Goal: Information Seeking & Learning: Learn about a topic

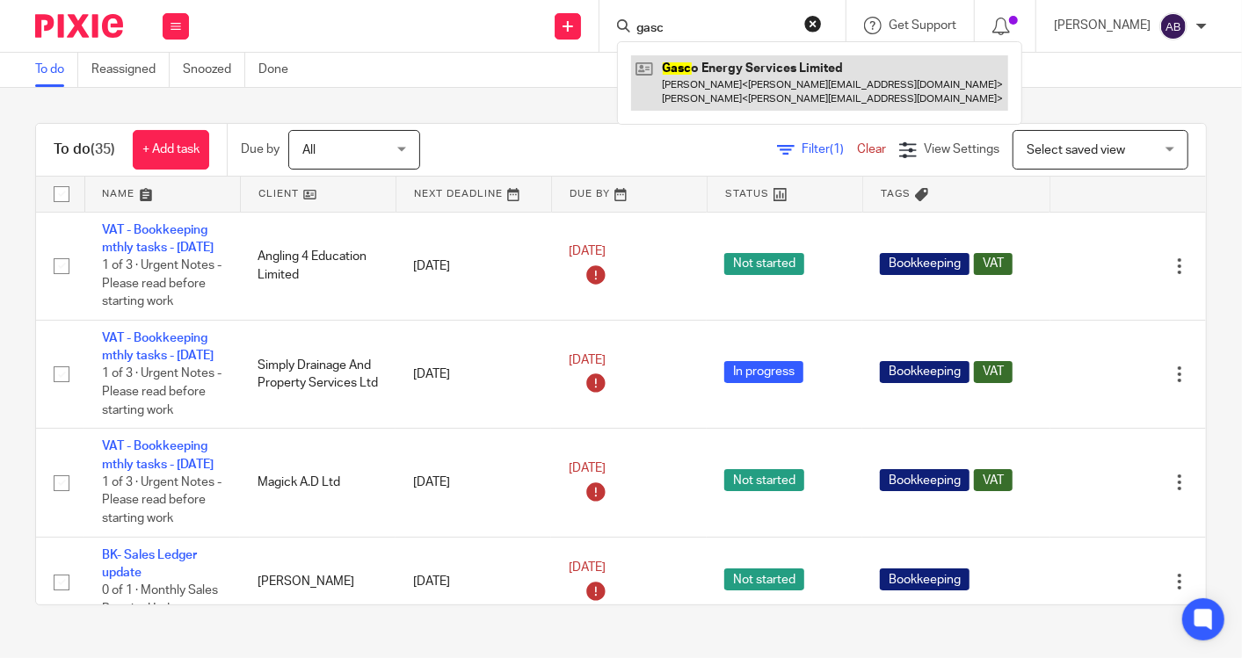
type input "gasc"
click at [762, 71] on link at bounding box center [819, 82] width 377 height 54
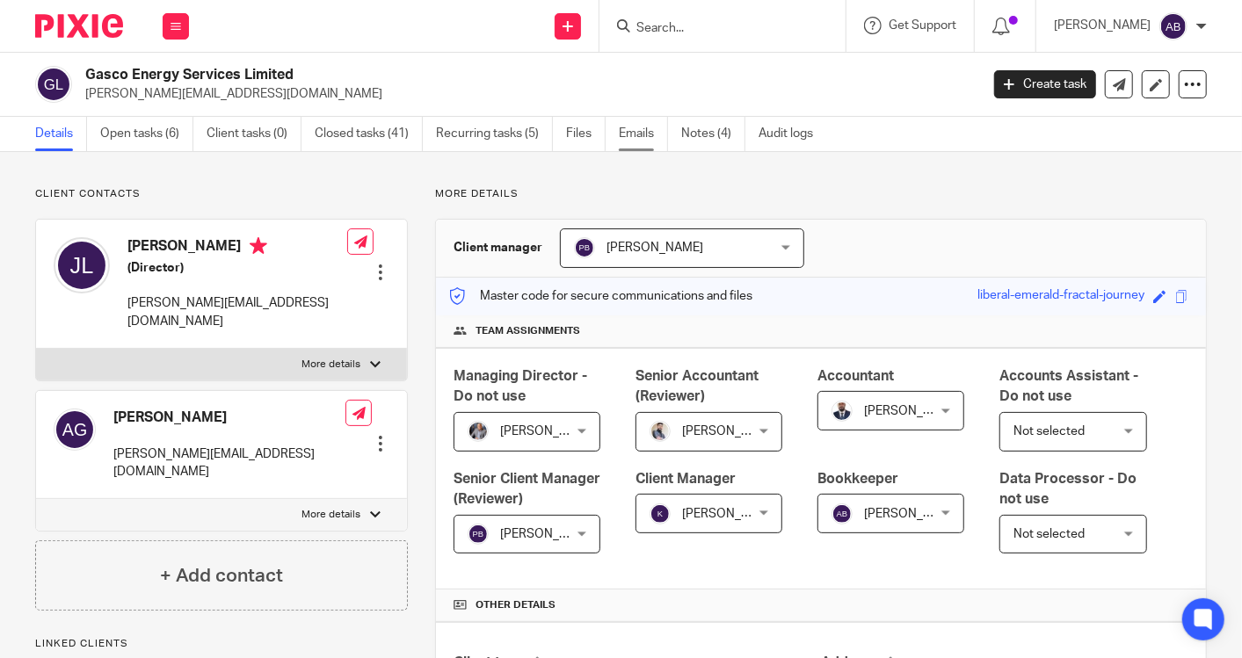
click at [624, 130] on link "Emails" at bounding box center [643, 134] width 49 height 34
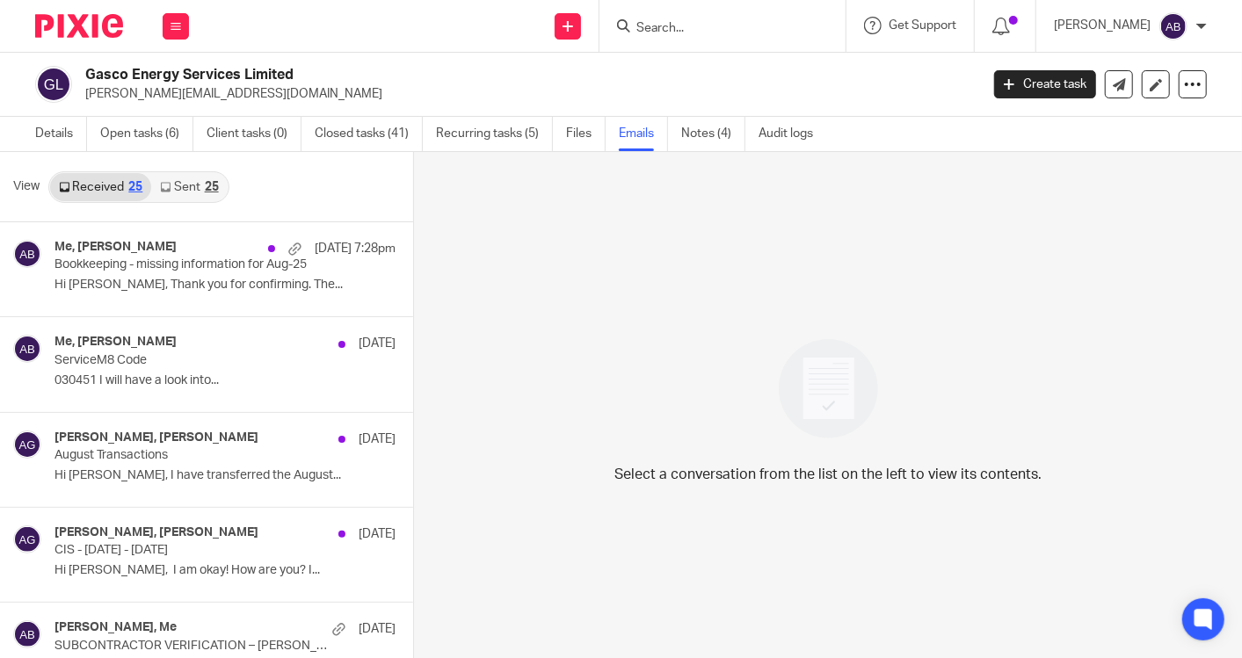
click at [191, 195] on link "Sent 25" at bounding box center [189, 187] width 76 height 28
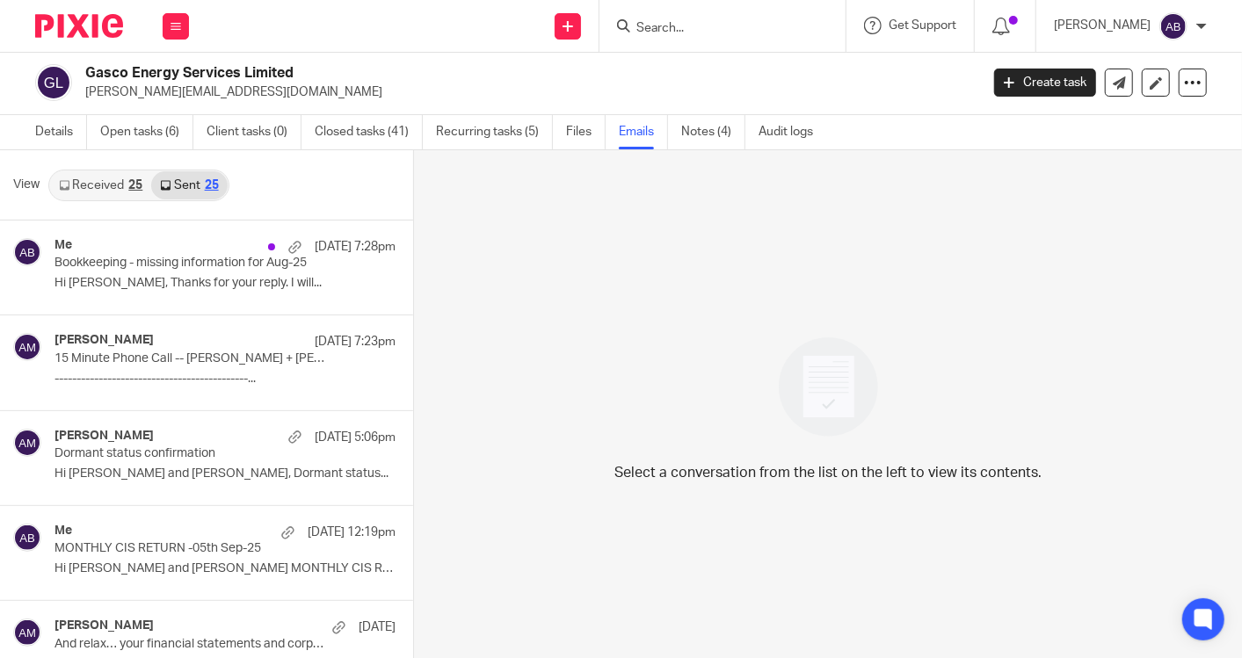
click at [105, 182] on link "Received 25" at bounding box center [100, 185] width 101 height 28
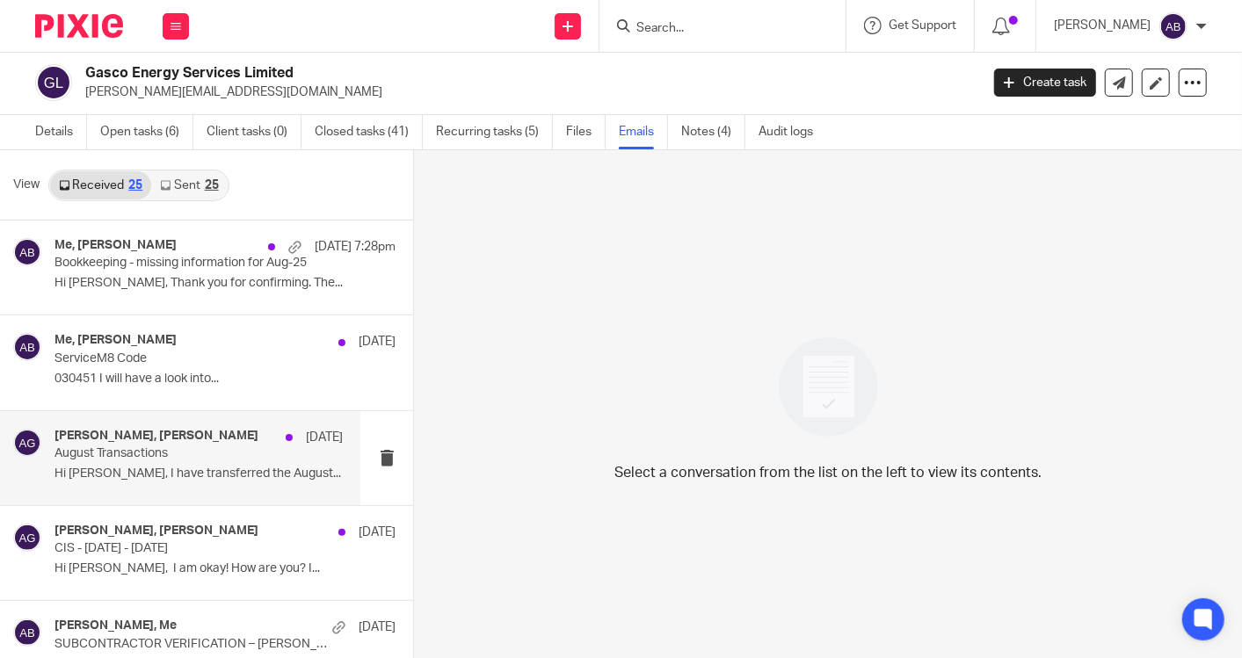
click at [180, 444] on div "[PERSON_NAME], [PERSON_NAME] [DATE]" at bounding box center [198, 438] width 288 height 18
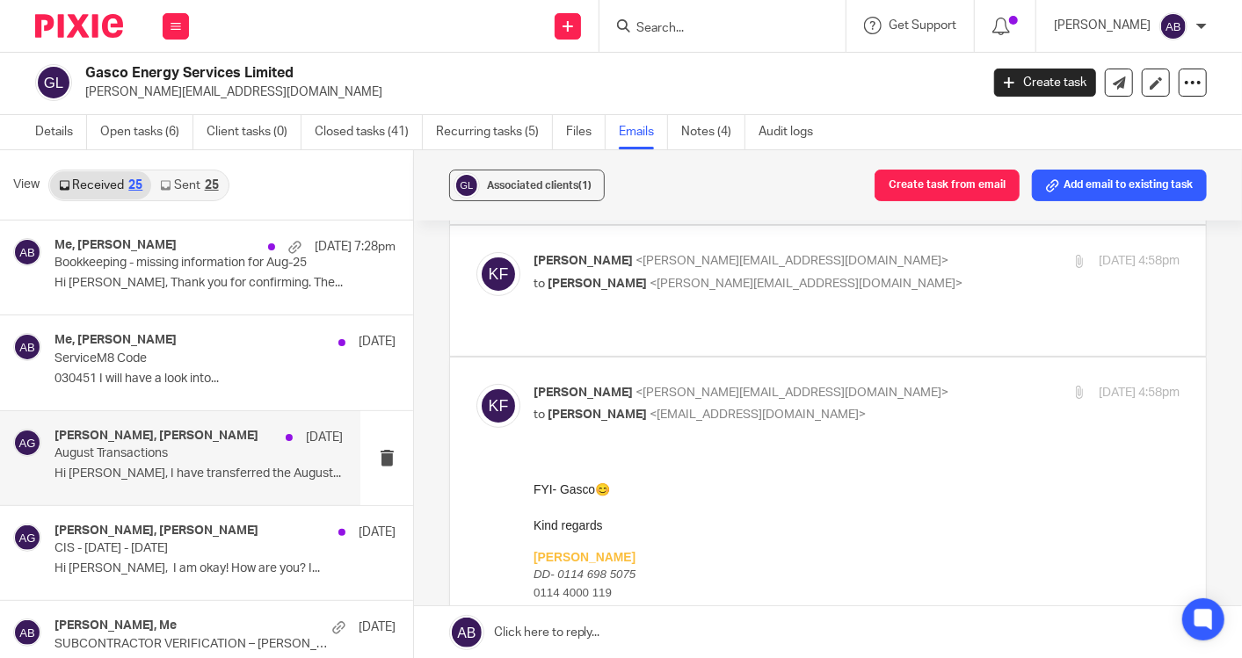
scroll to position [195, 0]
click at [194, 188] on link "Sent 25" at bounding box center [189, 185] width 76 height 28
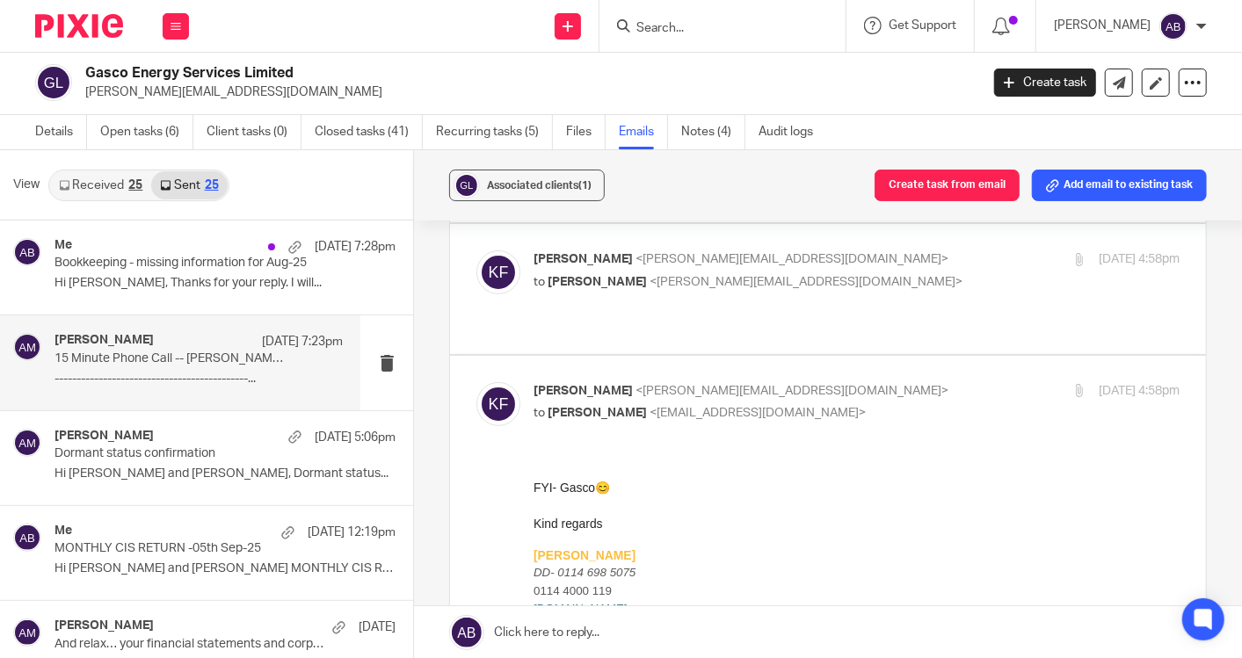
click at [206, 366] on div "[PERSON_NAME] [DATE] 7:23pm 15 Minute Phone Call -- [PERSON_NAME] + [PERSON_NAM…" at bounding box center [198, 362] width 288 height 59
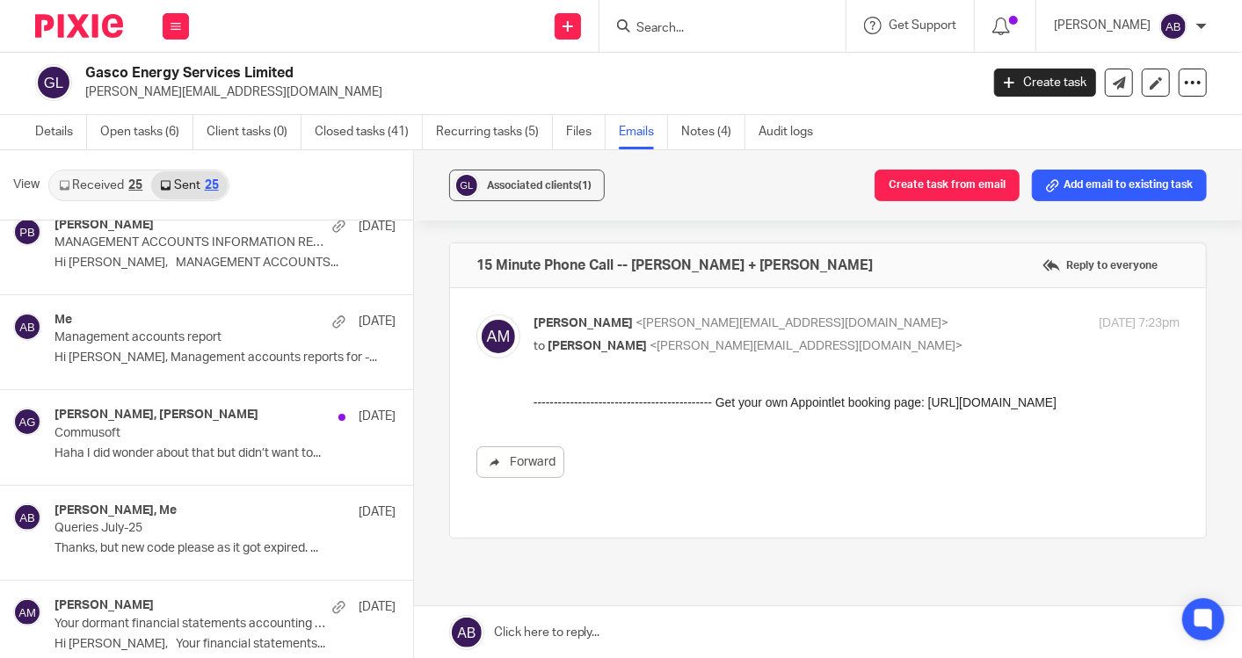
scroll to position [1561, 0]
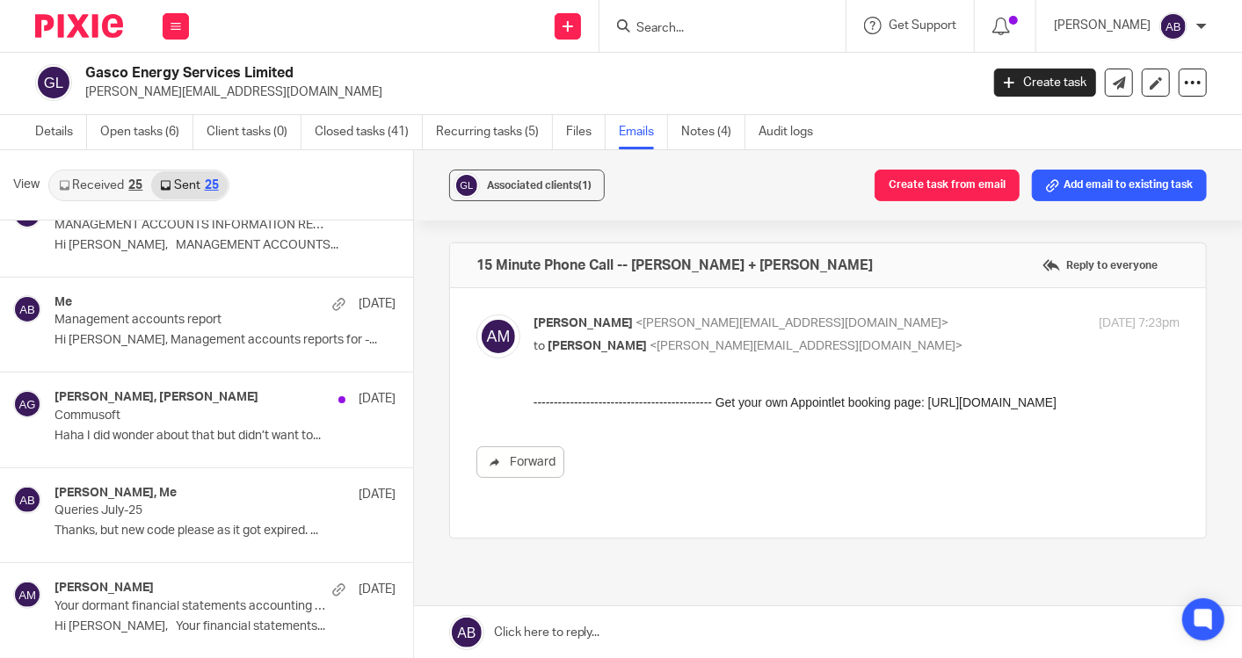
click at [193, 511] on p "Queries July-25" at bounding box center [190, 511] width 272 height 15
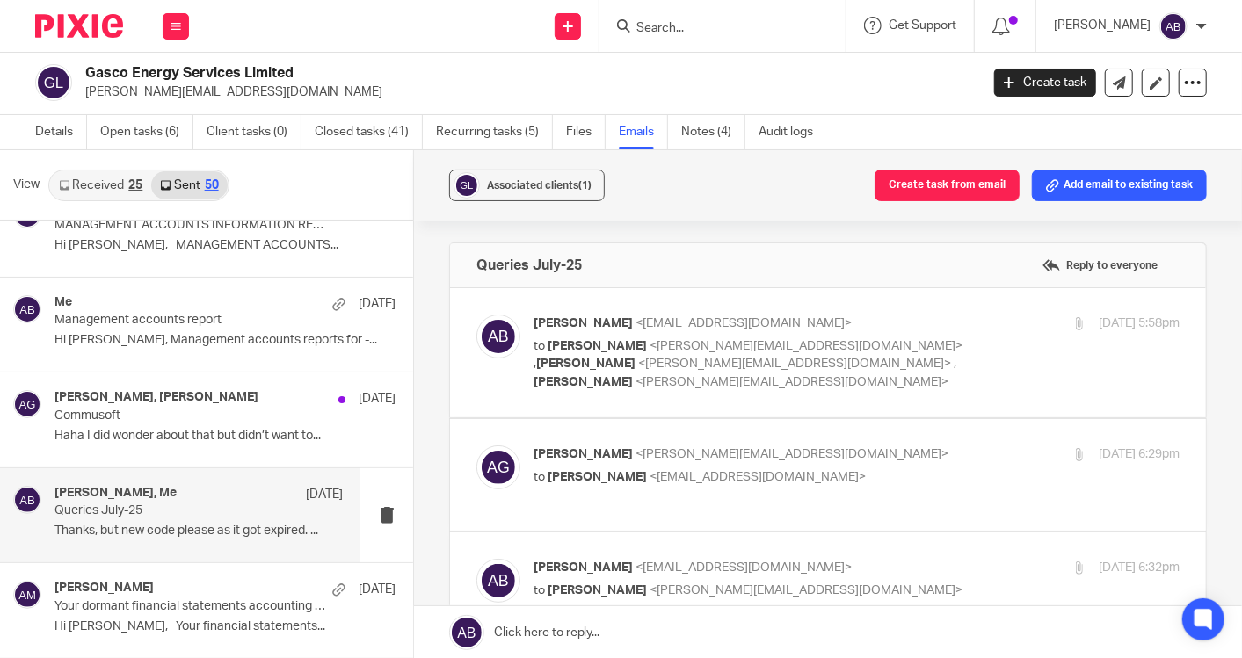
scroll to position [0, 0]
click at [924, 372] on p "to [PERSON_NAME] <[PERSON_NAME][EMAIL_ADDRESS][DOMAIN_NAME]> , [PERSON_NAME] <[…" at bounding box center [748, 364] width 431 height 54
checkbox input "true"
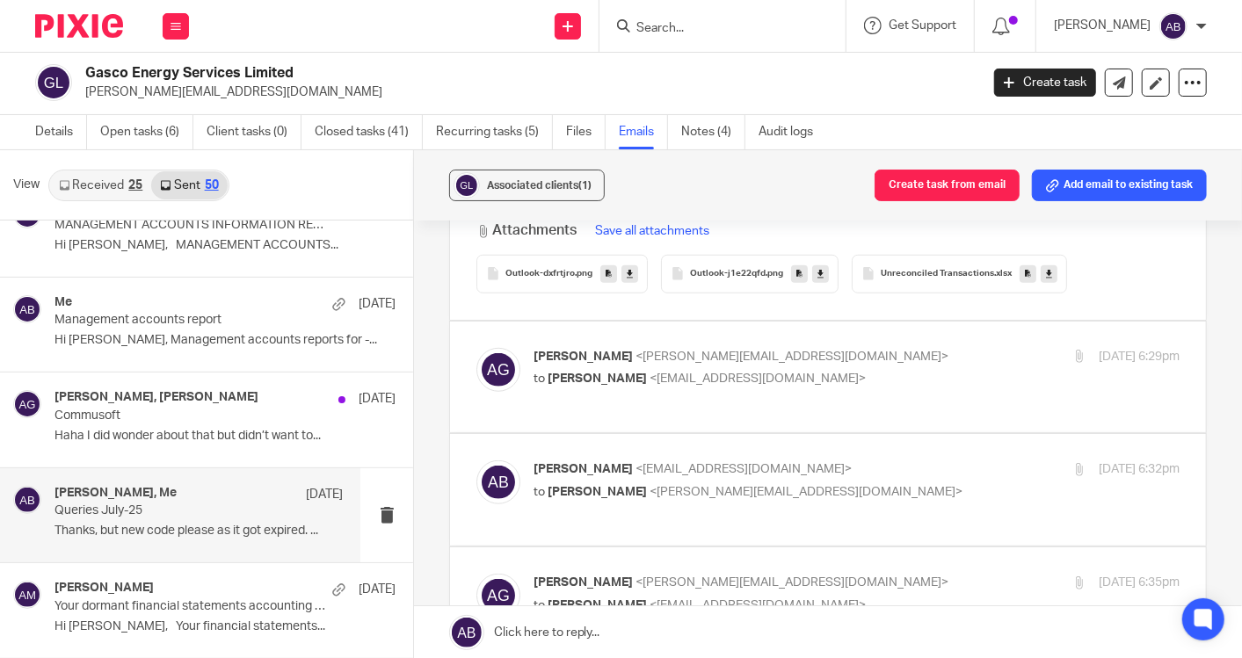
scroll to position [879, 0]
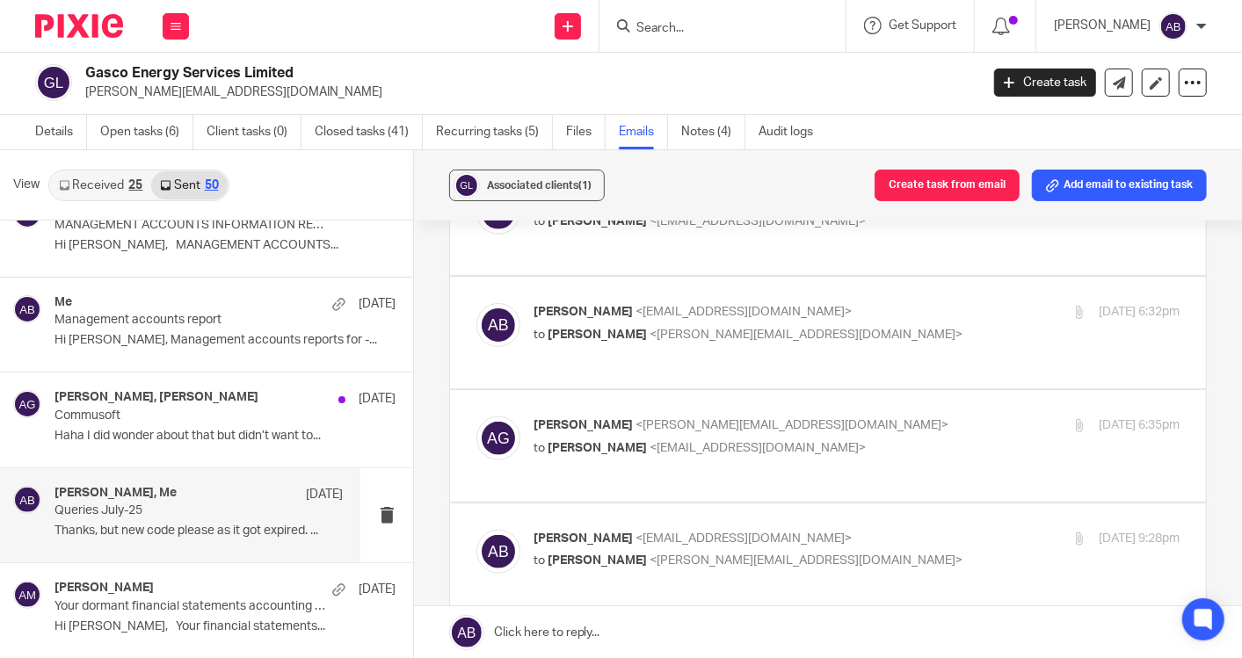
click at [920, 334] on p "to [PERSON_NAME] <[EMAIL_ADDRESS][DOMAIN_NAME]>" at bounding box center [748, 335] width 431 height 18
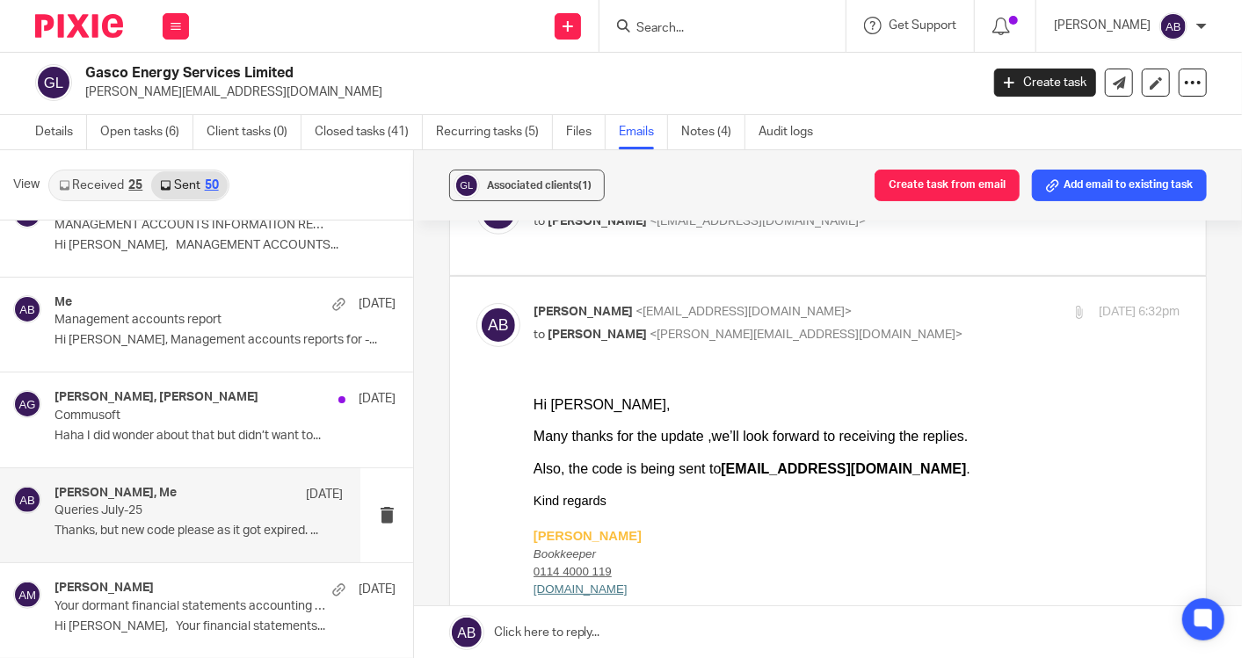
scroll to position [0, 0]
click at [920, 334] on p "to [PERSON_NAME] <[EMAIL_ADDRESS][DOMAIN_NAME]>" at bounding box center [748, 335] width 431 height 18
checkbox input "false"
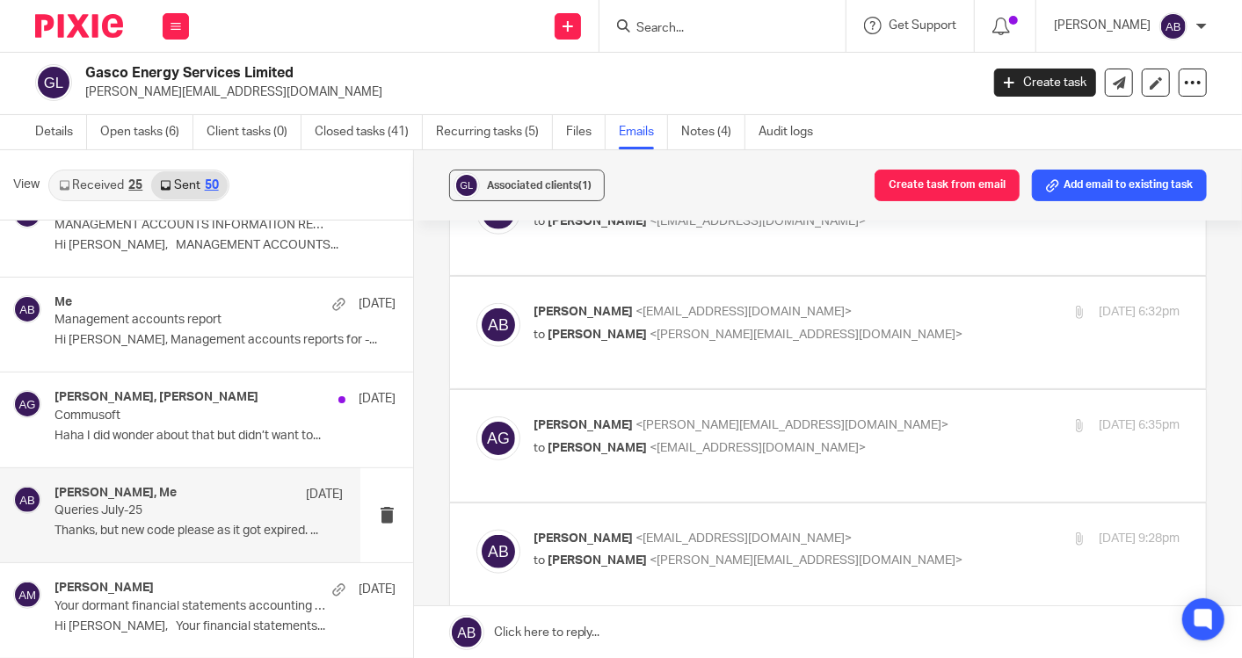
click at [920, 428] on label at bounding box center [828, 446] width 756 height 112
click at [476, 417] on input "checkbox" at bounding box center [475, 416] width 1 height 1
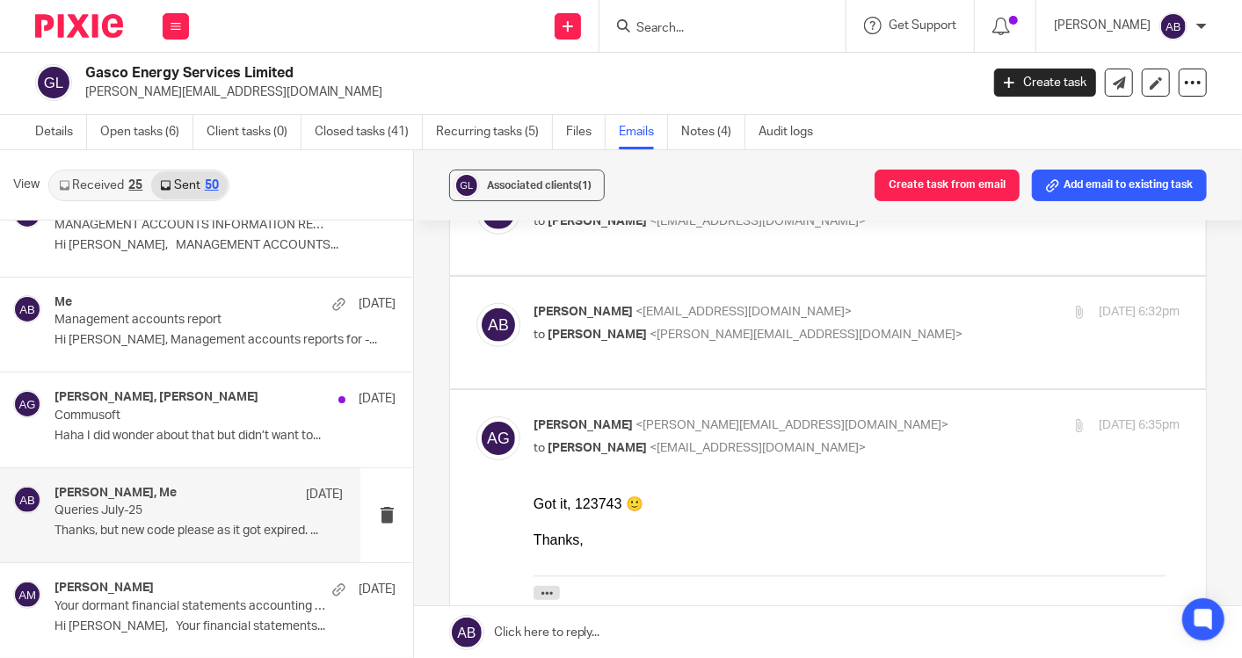
click at [476, 417] on input "checkbox" at bounding box center [475, 416] width 1 height 1
checkbox input "false"
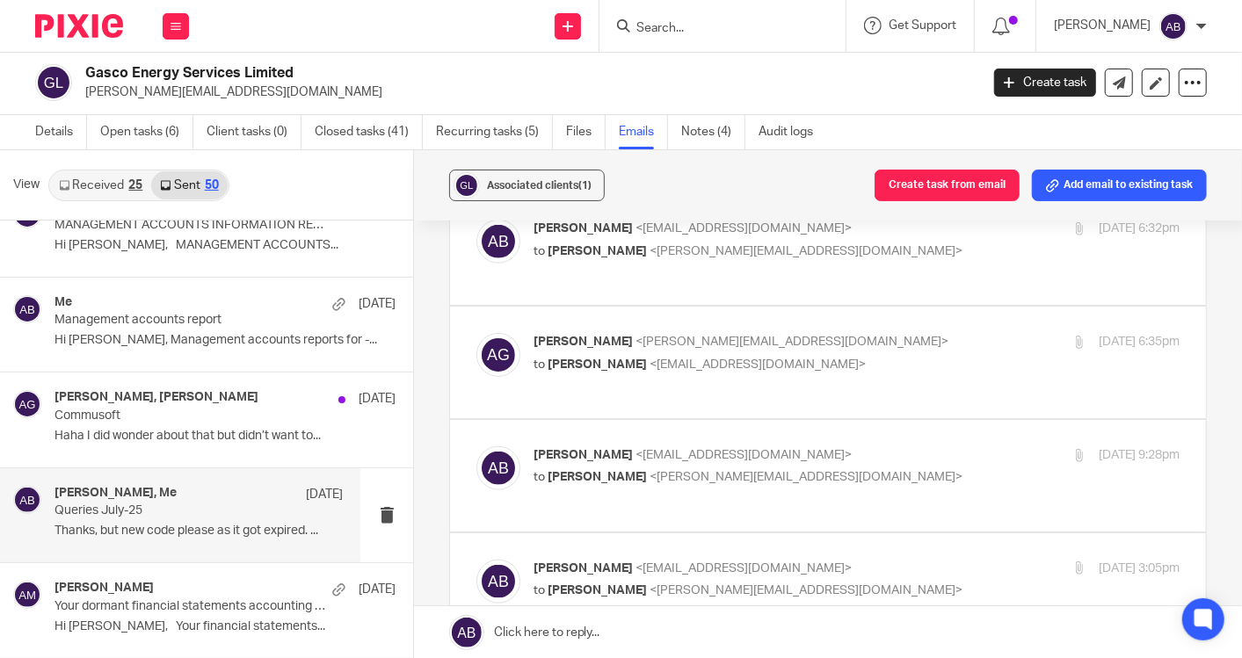
scroll to position [1074, 0]
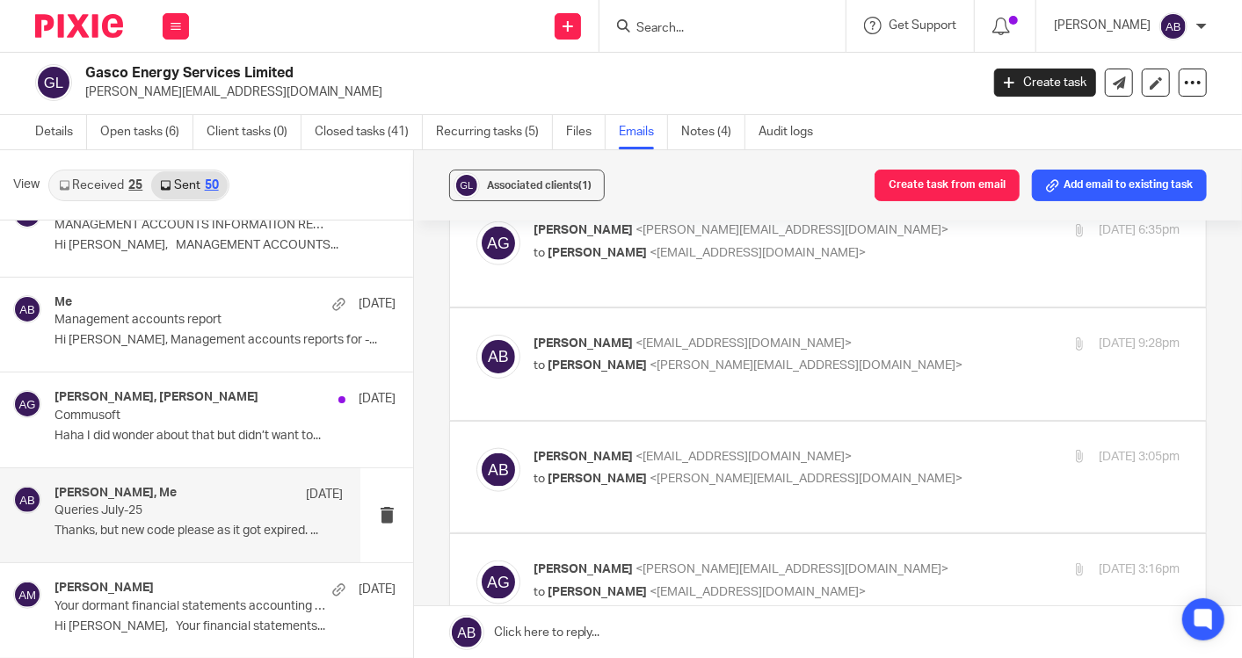
click at [926, 349] on p "[PERSON_NAME] <[EMAIL_ADDRESS][DOMAIN_NAME]>" at bounding box center [748, 344] width 431 height 18
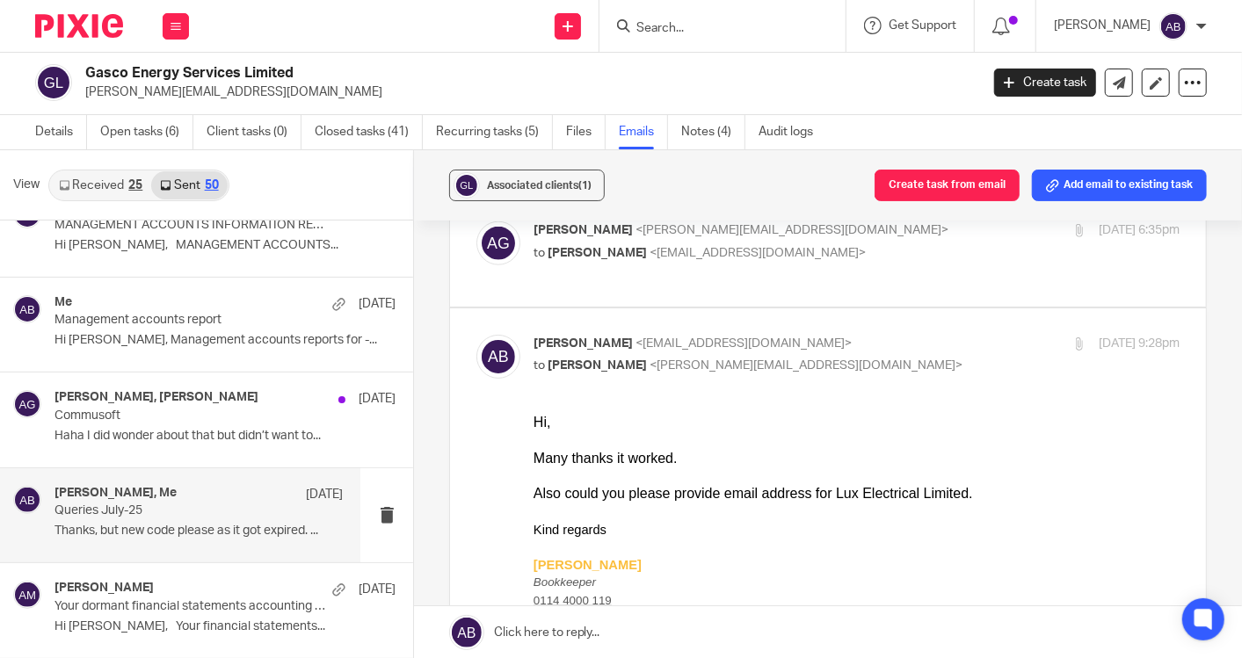
scroll to position [0, 0]
click at [928, 351] on p "[PERSON_NAME] <[EMAIL_ADDRESS][DOMAIN_NAME]>" at bounding box center [748, 344] width 431 height 18
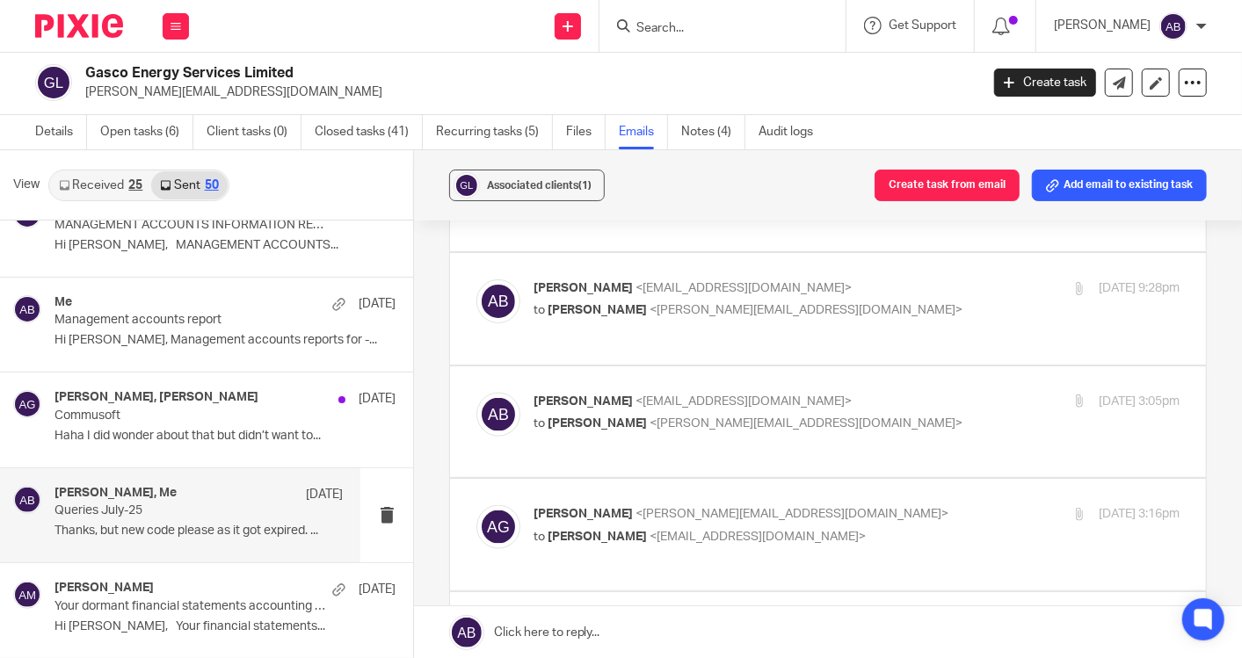
scroll to position [1171, 0]
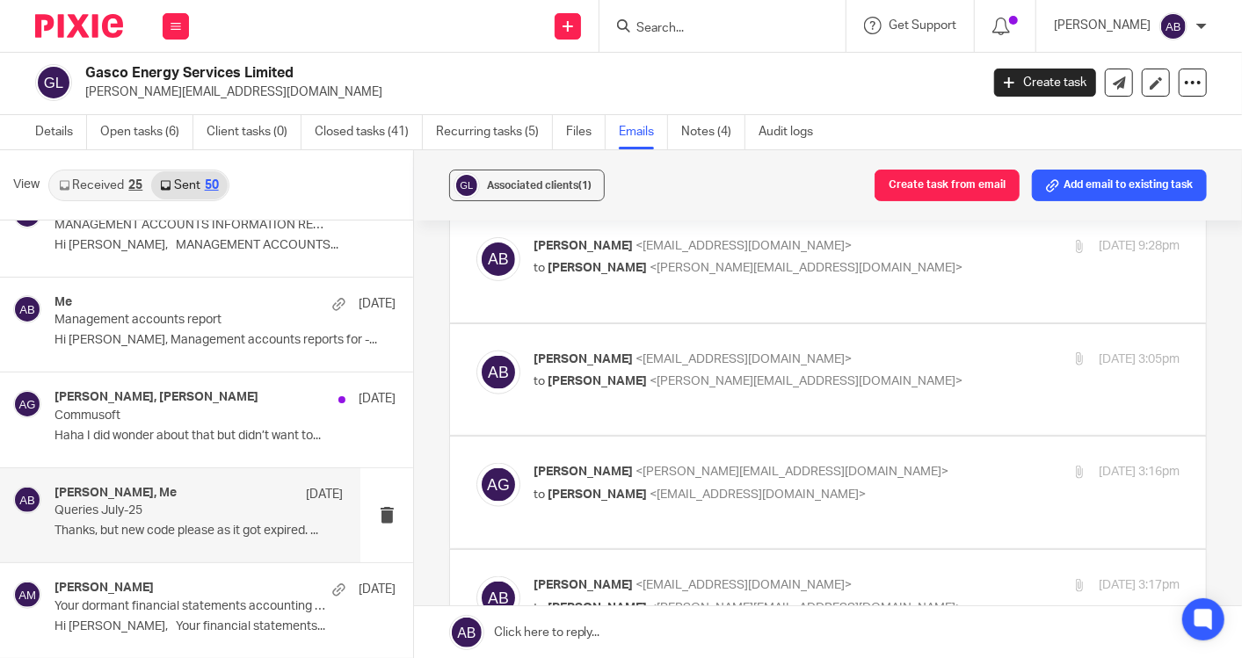
click at [903, 256] on p "[PERSON_NAME] <[EMAIL_ADDRESS][DOMAIN_NAME]>" at bounding box center [748, 246] width 431 height 18
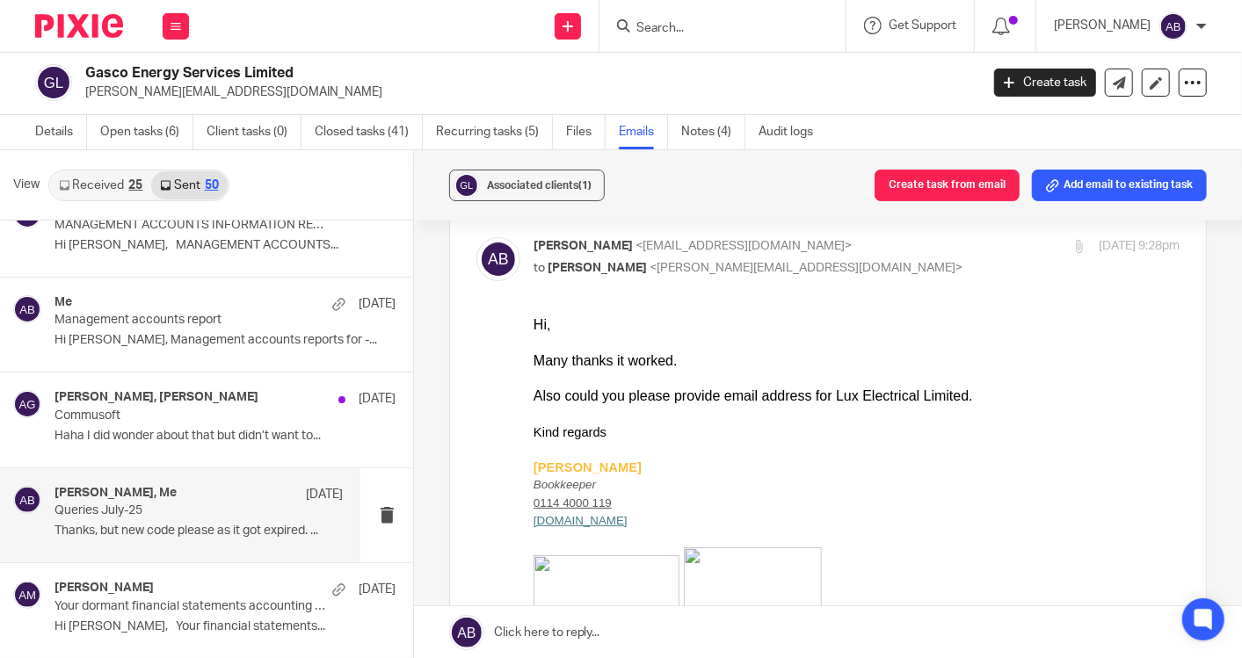
scroll to position [0, 0]
click at [909, 256] on p "[PERSON_NAME] <[EMAIL_ADDRESS][DOMAIN_NAME]>" at bounding box center [748, 246] width 431 height 18
checkbox input "false"
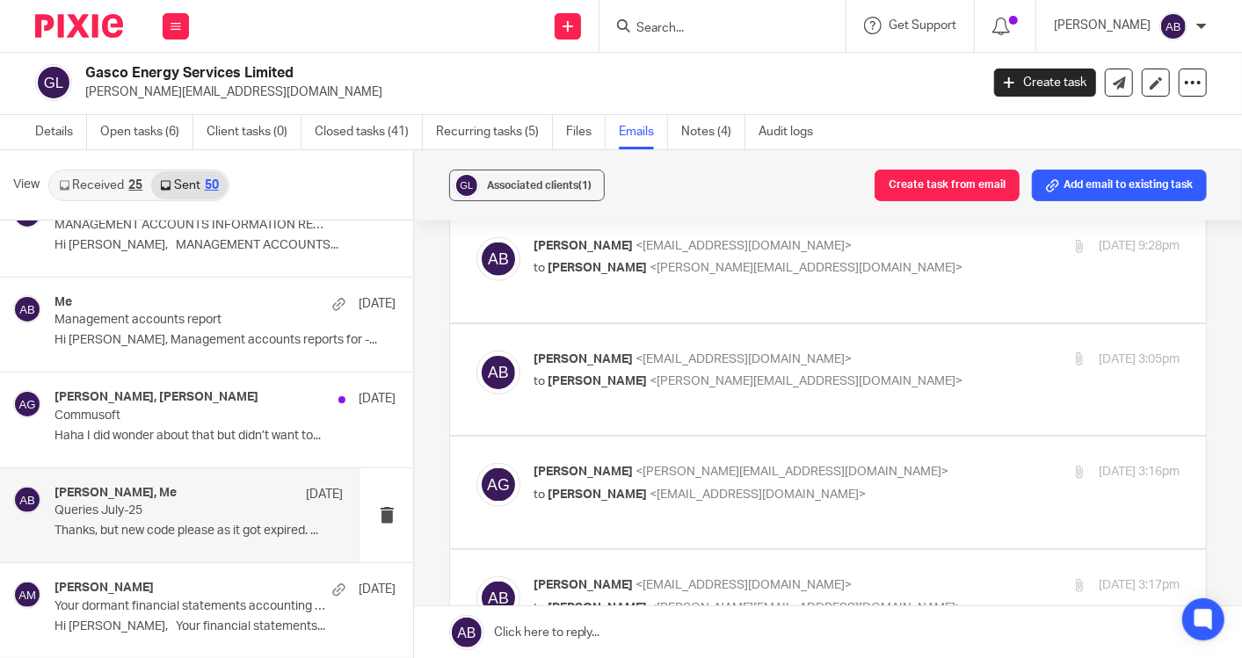
click at [898, 374] on label at bounding box center [828, 380] width 756 height 112
click at [476, 351] on input "checkbox" at bounding box center [475, 350] width 1 height 1
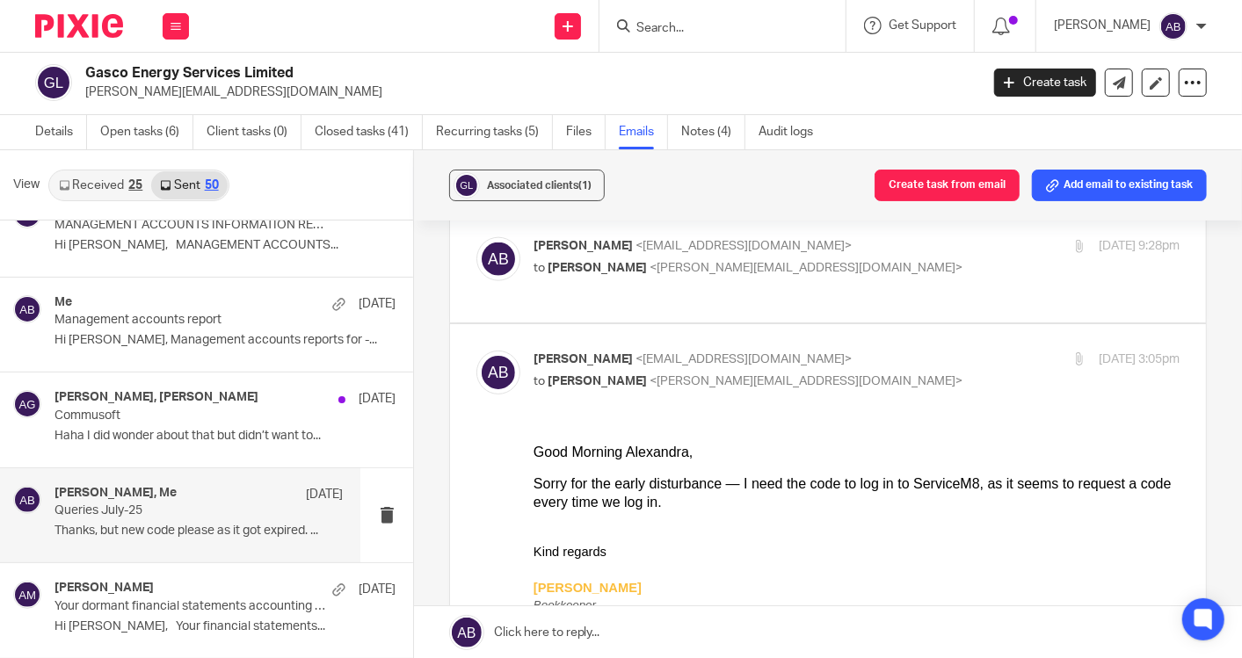
click at [476, 351] on input "checkbox" at bounding box center [475, 350] width 1 height 1
checkbox input "false"
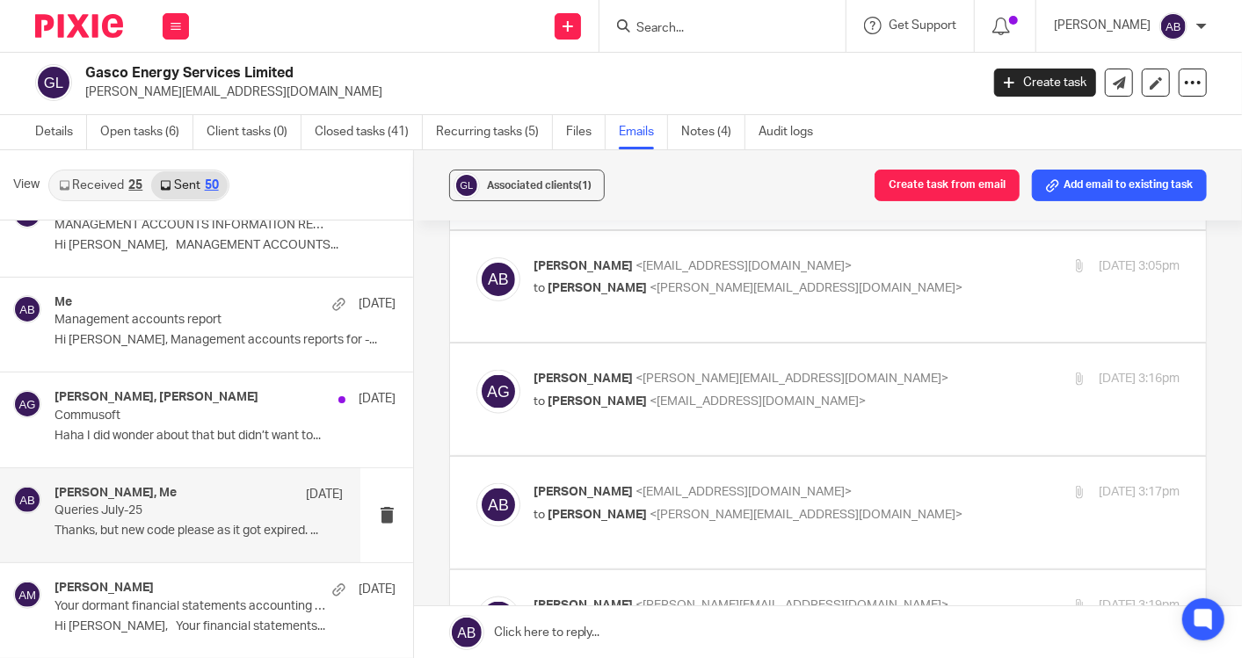
scroll to position [1366, 0]
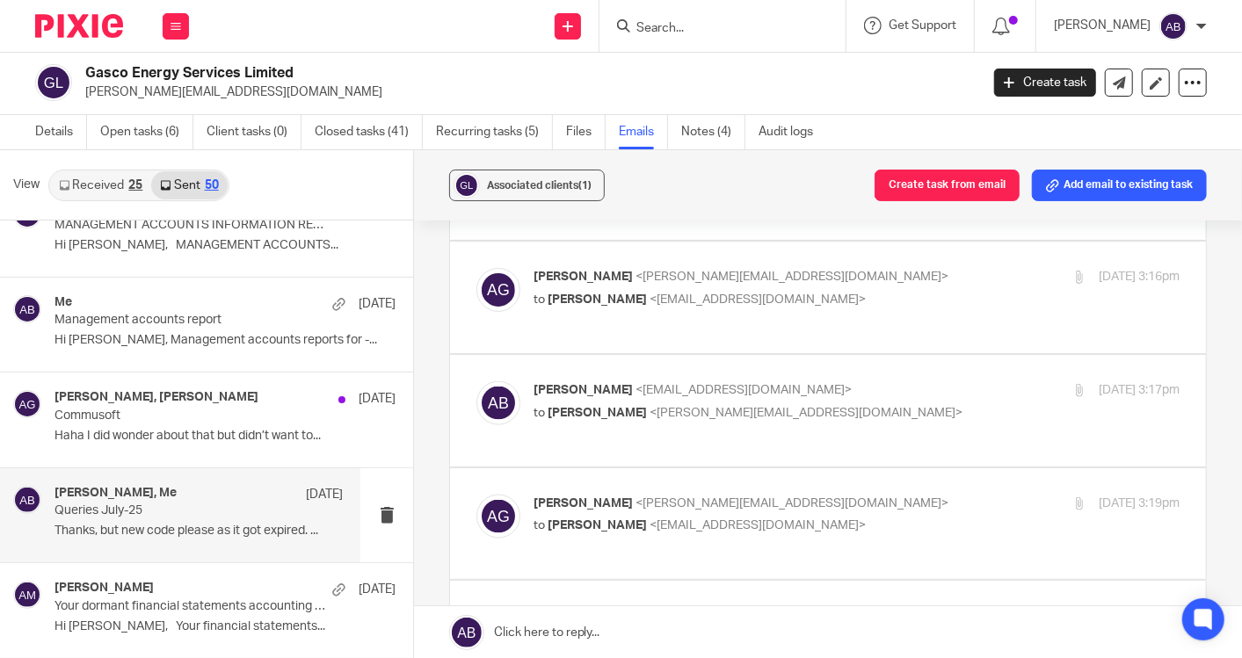
click at [904, 286] on p "[PERSON_NAME] <[PERSON_NAME][EMAIL_ADDRESS][DOMAIN_NAME]>" at bounding box center [748, 277] width 431 height 18
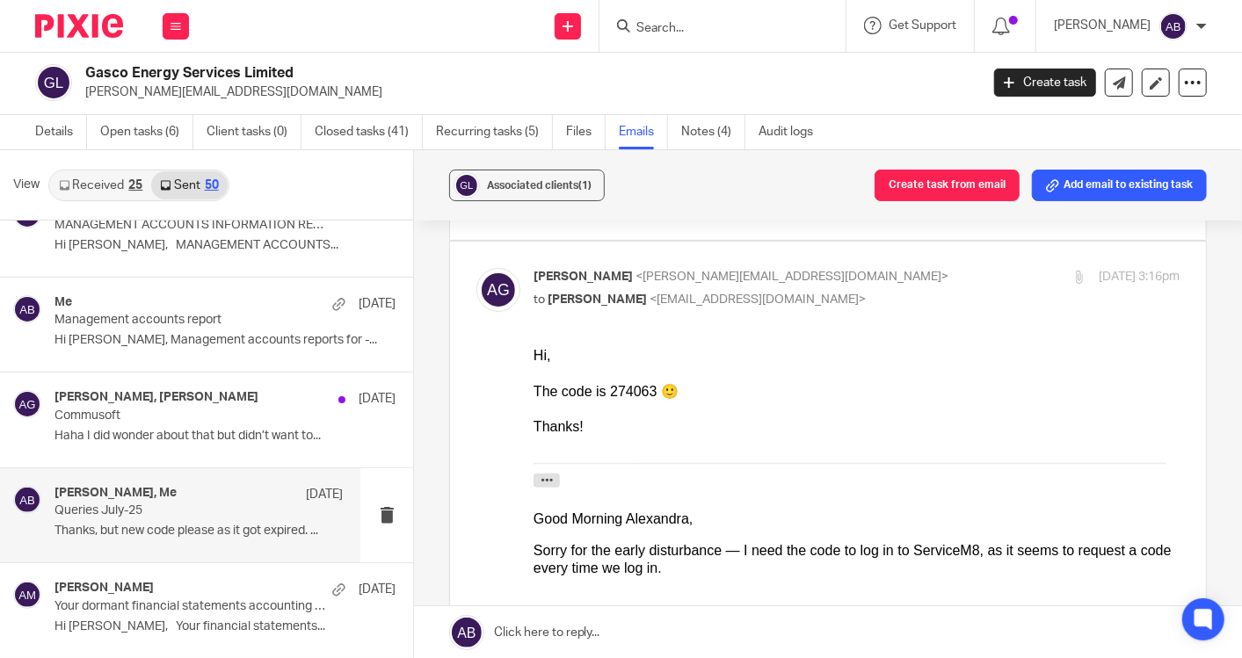
scroll to position [0, 0]
click at [904, 286] on p "[PERSON_NAME] <[PERSON_NAME][EMAIL_ADDRESS][DOMAIN_NAME]>" at bounding box center [748, 277] width 431 height 18
checkbox input "false"
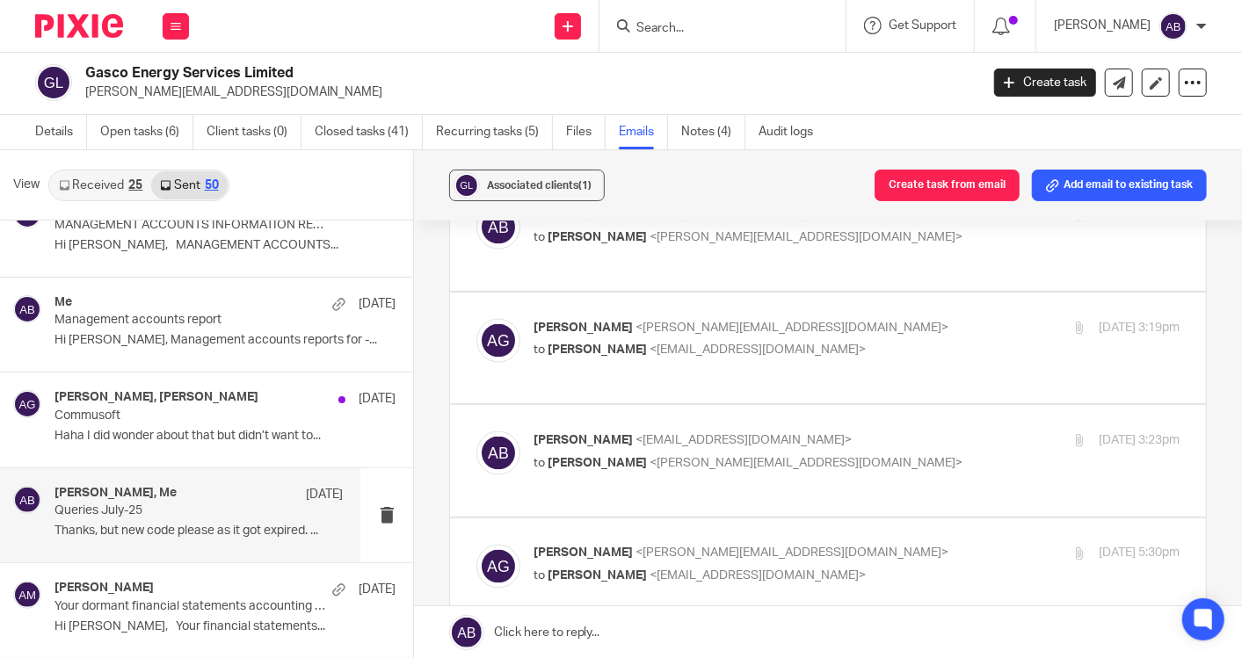
scroll to position [1561, 0]
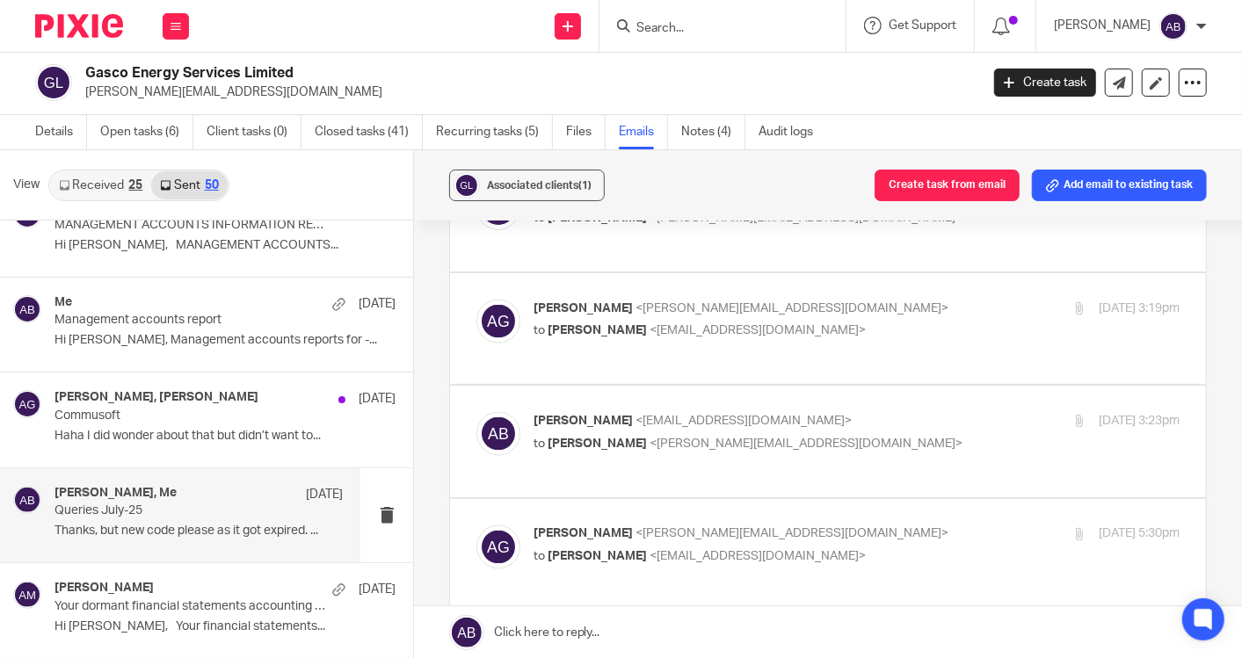
click at [896, 227] on div "[PERSON_NAME] <[EMAIL_ADDRESS][DOMAIN_NAME]> to [PERSON_NAME] <[PERSON_NAME][EM…" at bounding box center [748, 206] width 431 height 40
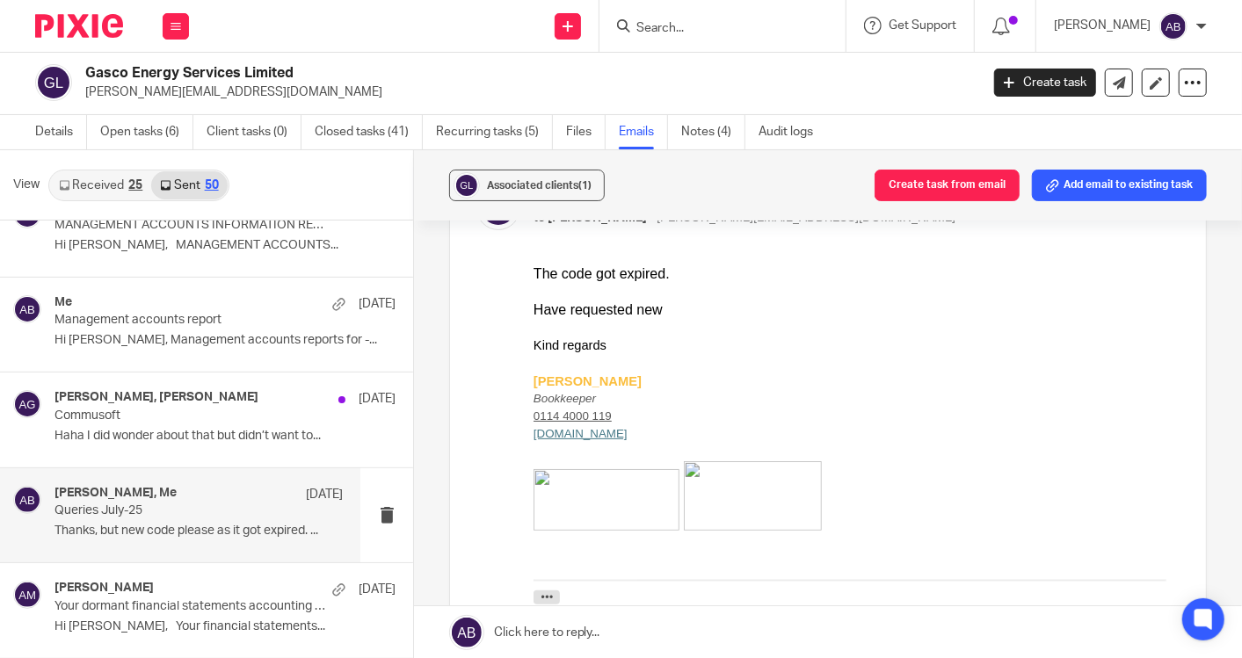
scroll to position [0, 0]
click at [896, 228] on p "to [PERSON_NAME] <[EMAIL_ADDRESS][DOMAIN_NAME]>" at bounding box center [748, 218] width 431 height 18
checkbox input "false"
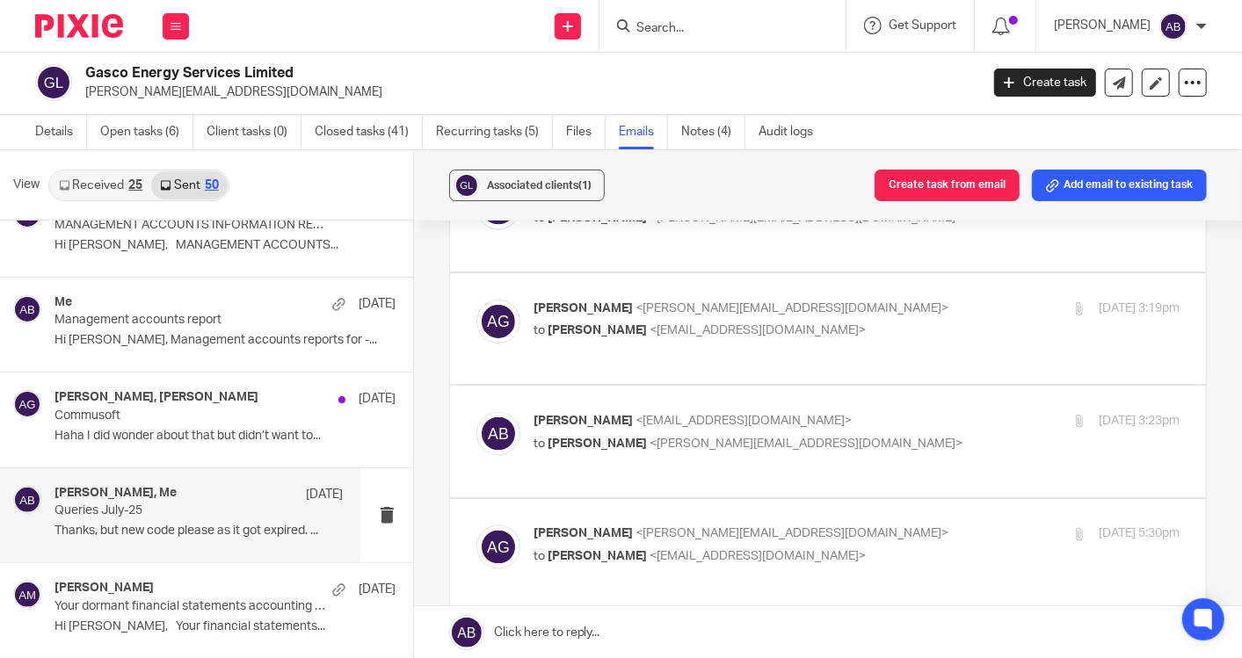
click at [916, 318] on p "[PERSON_NAME] <[PERSON_NAME][EMAIL_ADDRESS][DOMAIN_NAME]>" at bounding box center [748, 309] width 431 height 18
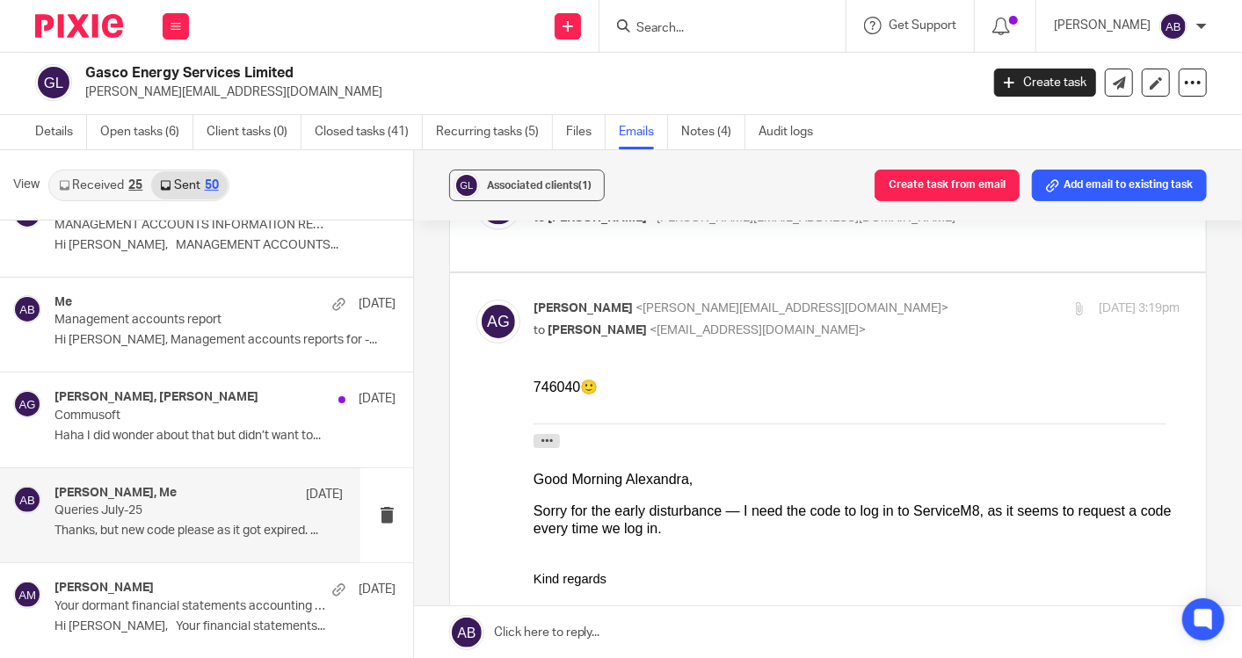
click at [916, 318] on p "[PERSON_NAME] <[PERSON_NAME][EMAIL_ADDRESS][DOMAIN_NAME]>" at bounding box center [748, 309] width 431 height 18
checkbox input "false"
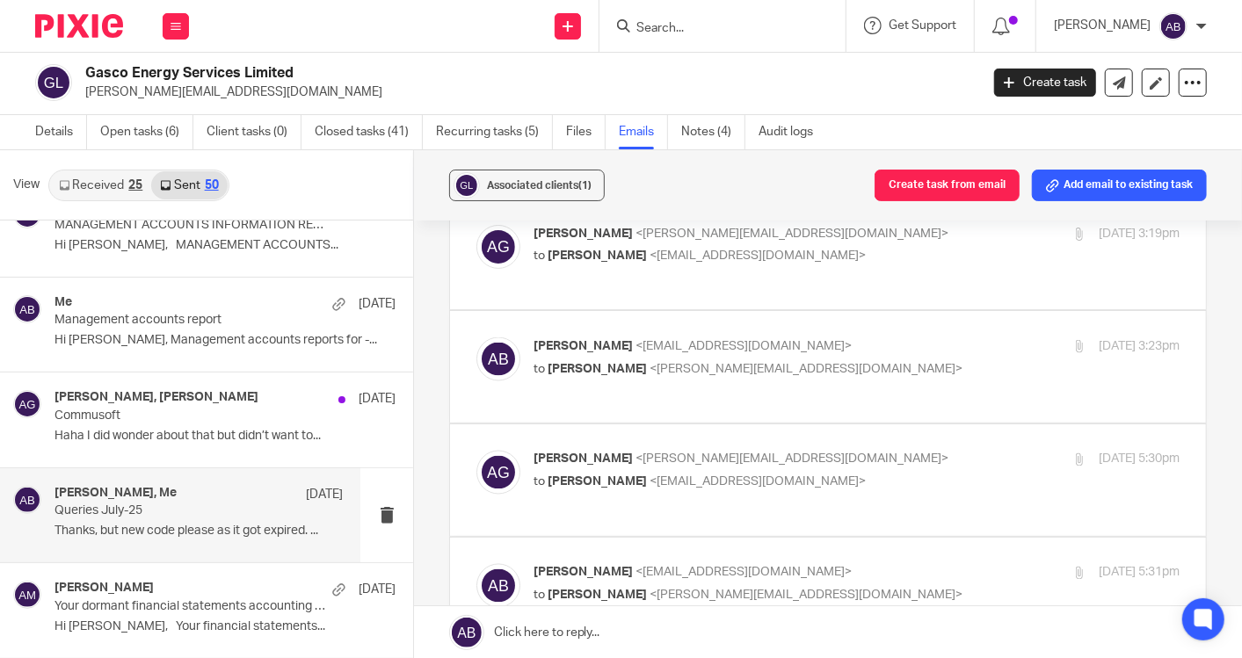
scroll to position [1659, 0]
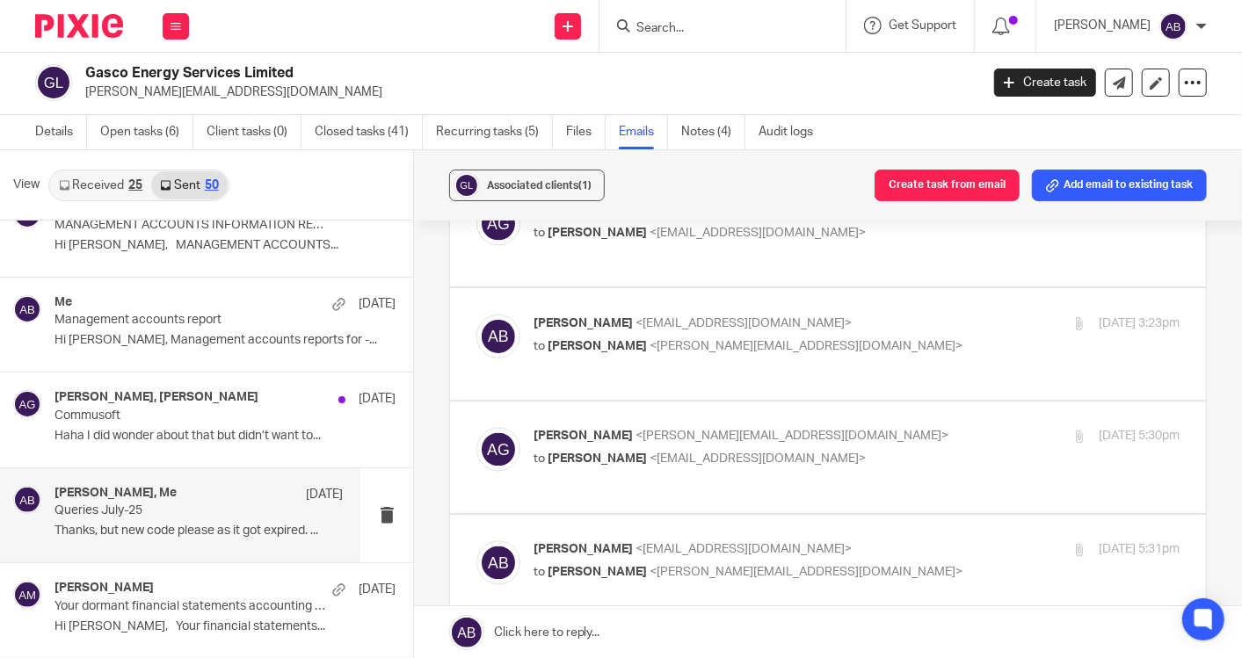
click at [913, 333] on p "[PERSON_NAME] <[EMAIL_ADDRESS][DOMAIN_NAME]>" at bounding box center [748, 324] width 431 height 18
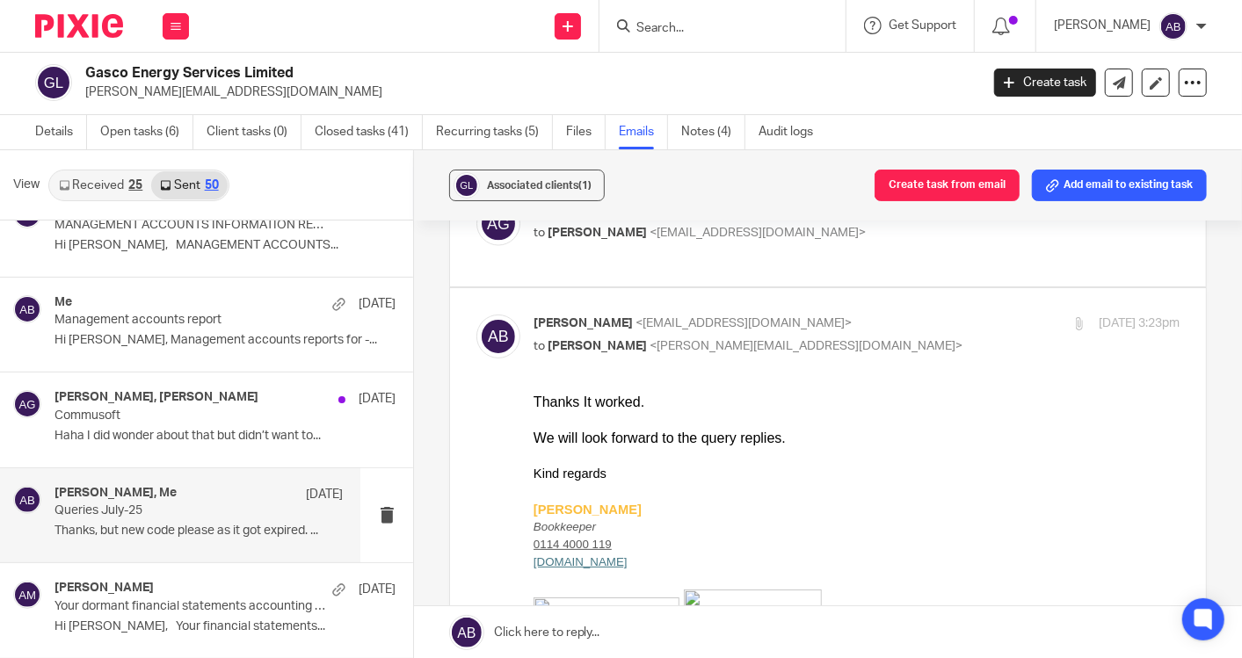
scroll to position [0, 0]
click at [913, 333] on p "[PERSON_NAME] <[EMAIL_ADDRESS][DOMAIN_NAME]>" at bounding box center [748, 324] width 431 height 18
checkbox input "false"
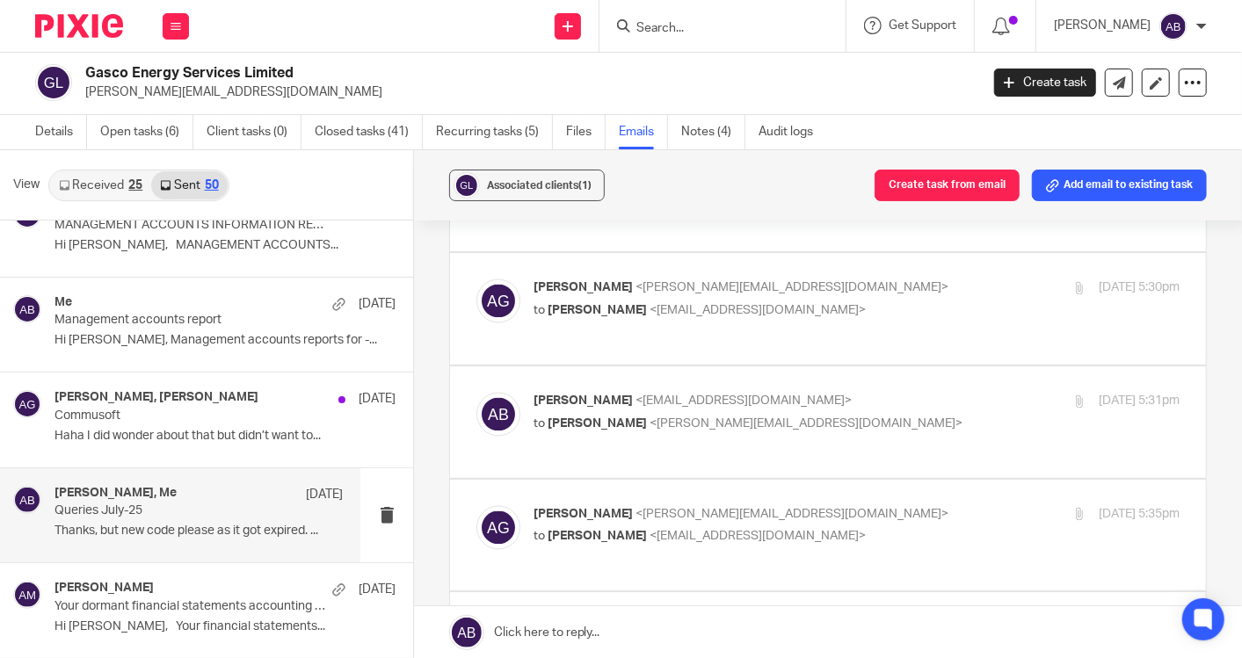
scroll to position [1855, 0]
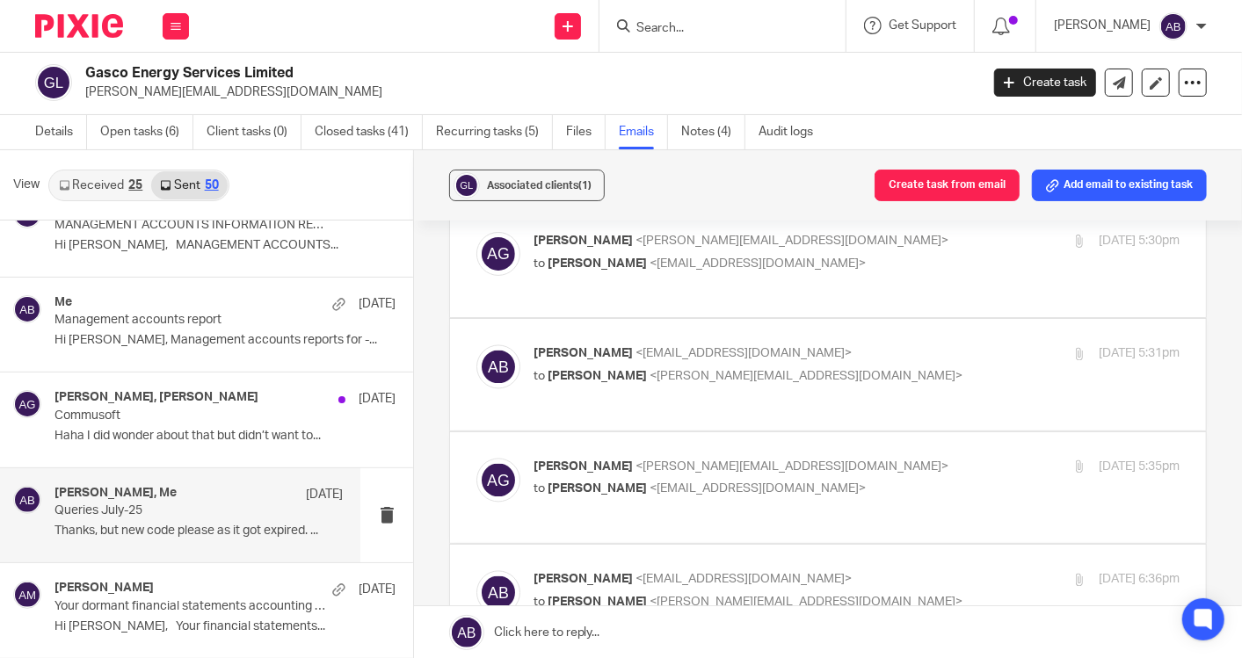
click at [898, 273] on p "to [PERSON_NAME] <[EMAIL_ADDRESS][DOMAIN_NAME]>" at bounding box center [748, 264] width 431 height 18
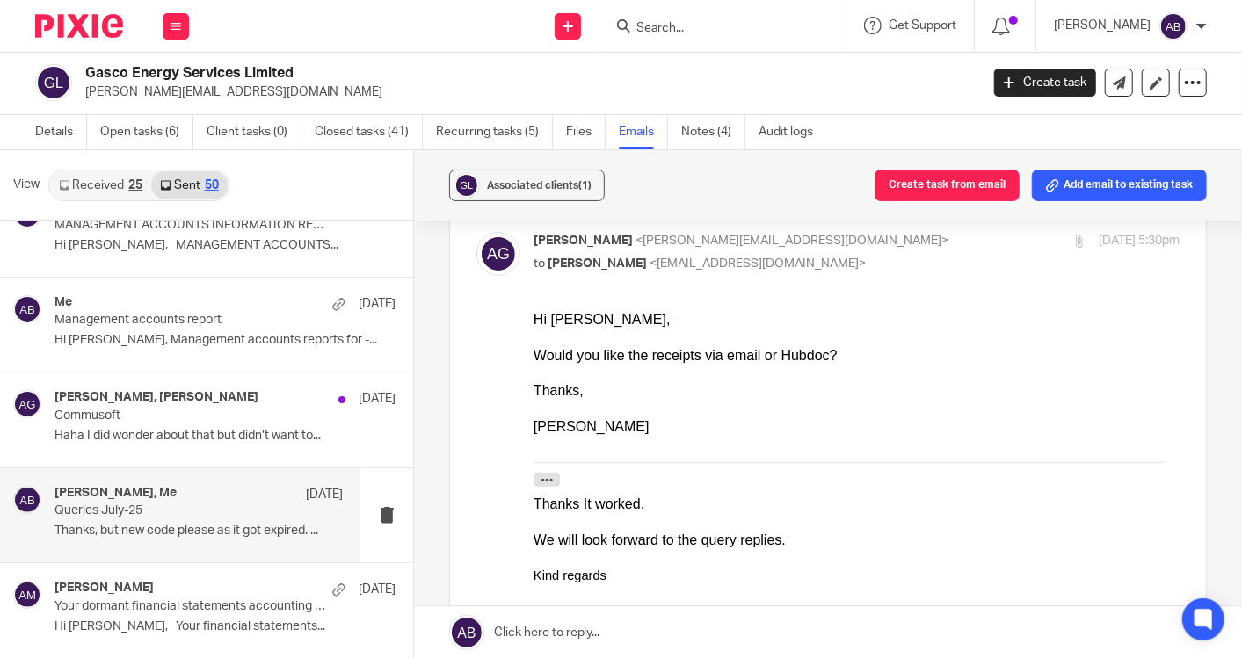
scroll to position [0, 0]
click at [898, 273] on p "to [PERSON_NAME] <[EMAIL_ADDRESS][DOMAIN_NAME]>" at bounding box center [748, 264] width 431 height 18
checkbox input "false"
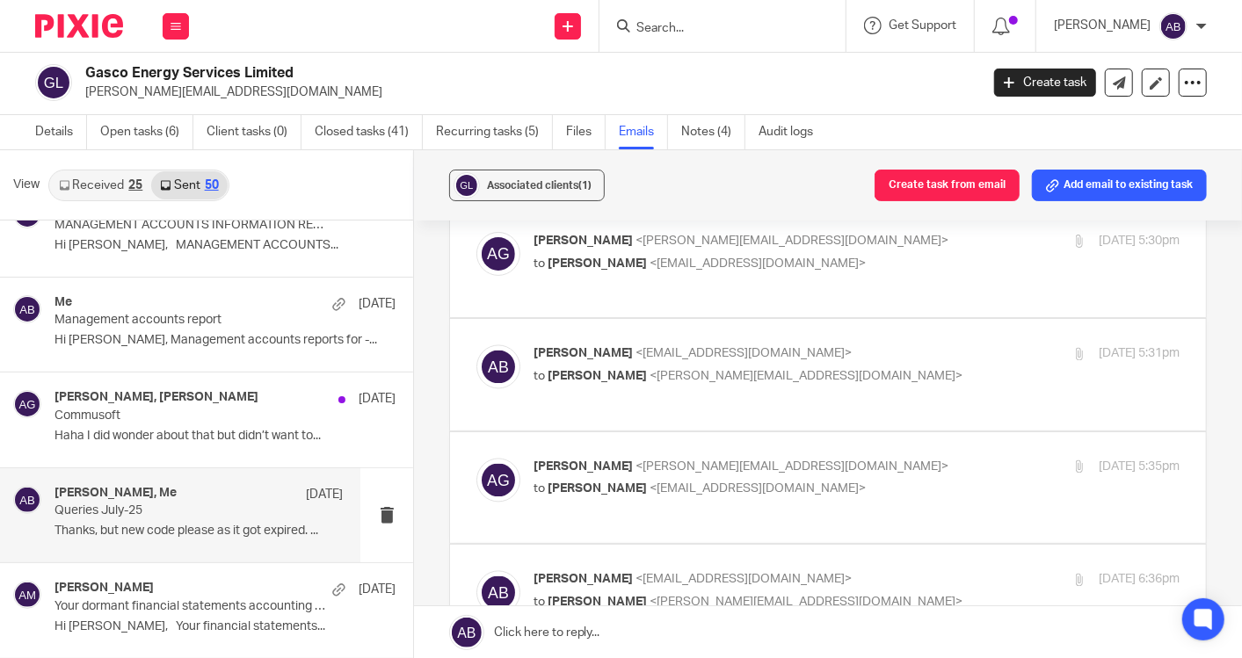
scroll to position [2050, 0]
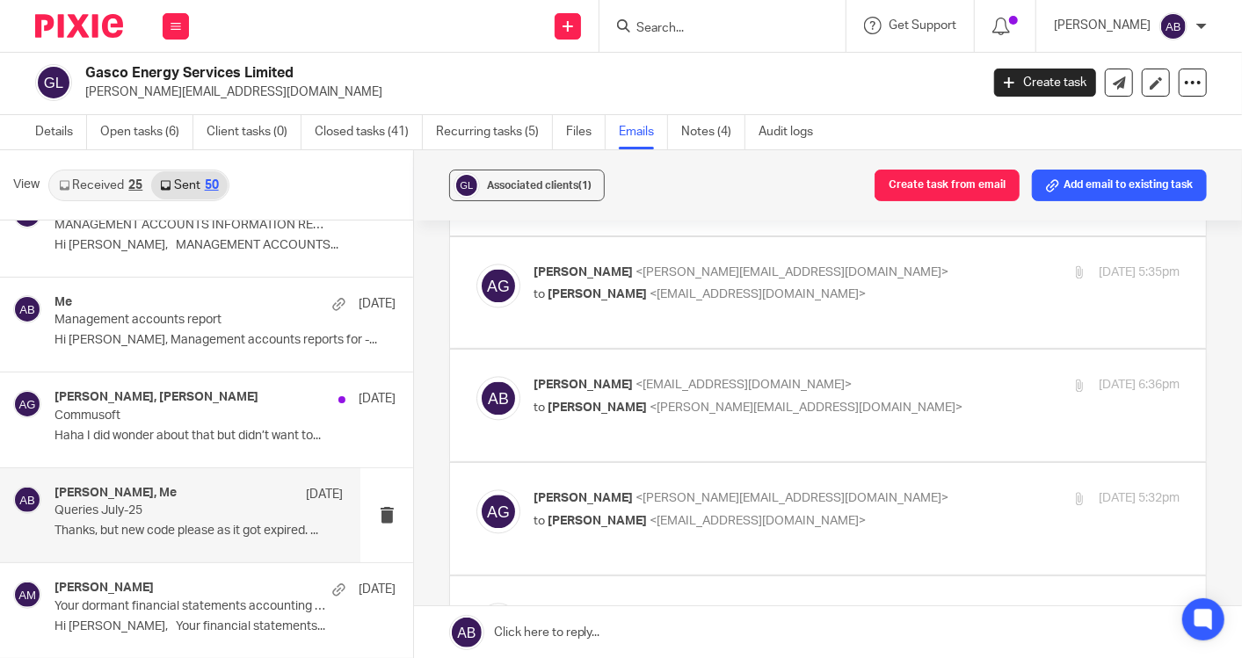
click at [902, 194] on div "[PERSON_NAME] <[EMAIL_ADDRESS][DOMAIN_NAME]> to [PERSON_NAME] <[EMAIL_ADDRESS][…" at bounding box center [856, 172] width 646 height 44
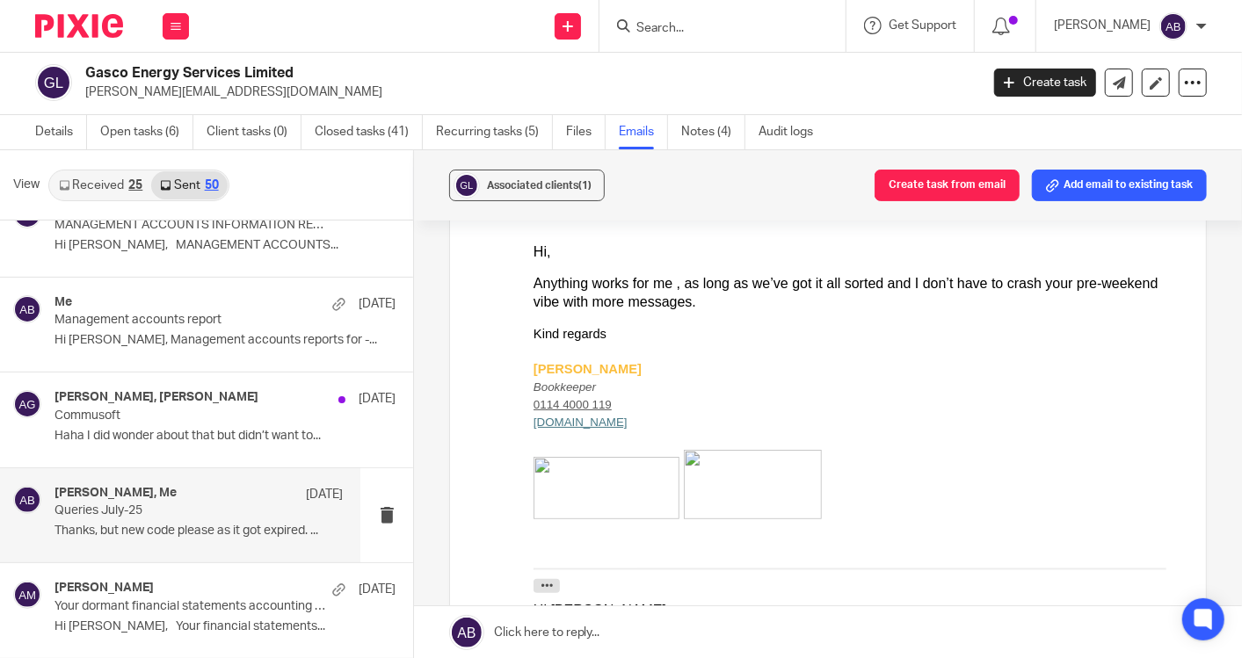
scroll to position [0, 0]
click at [902, 194] on div "[PERSON_NAME] <[EMAIL_ADDRESS][DOMAIN_NAME]> to [PERSON_NAME] <[EMAIL_ADDRESS][…" at bounding box center [856, 172] width 646 height 44
checkbox input "false"
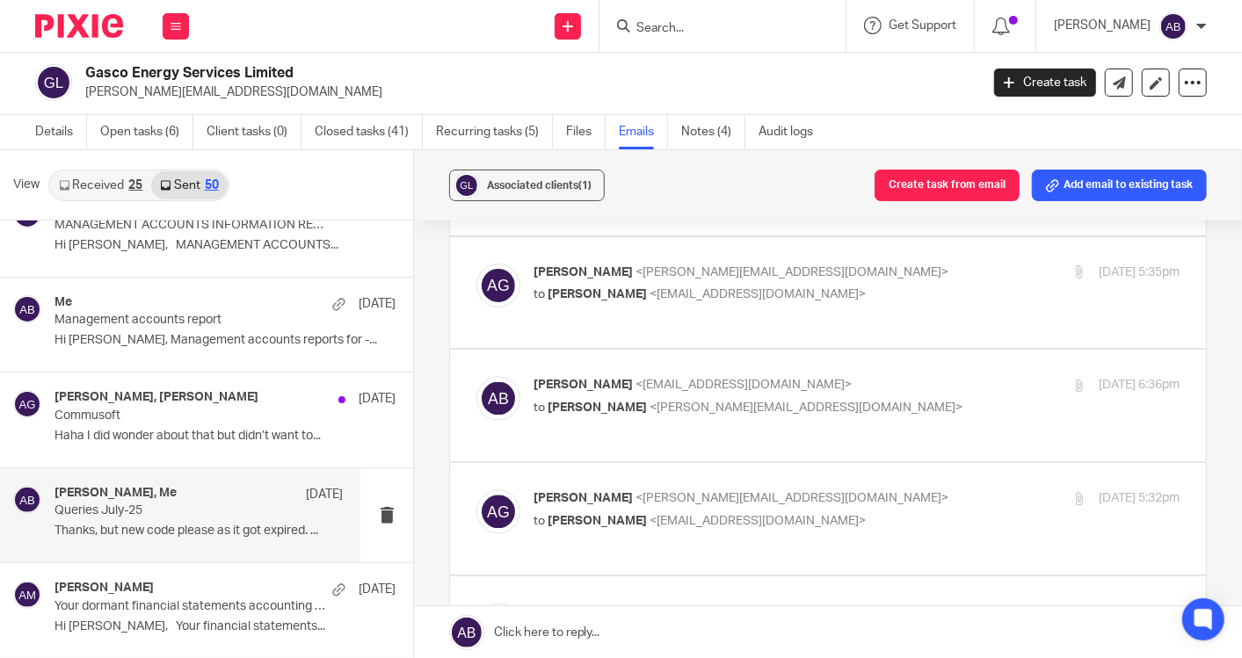
click at [888, 282] on p "[PERSON_NAME] <[PERSON_NAME][EMAIL_ADDRESS][DOMAIN_NAME]>" at bounding box center [748, 273] width 431 height 18
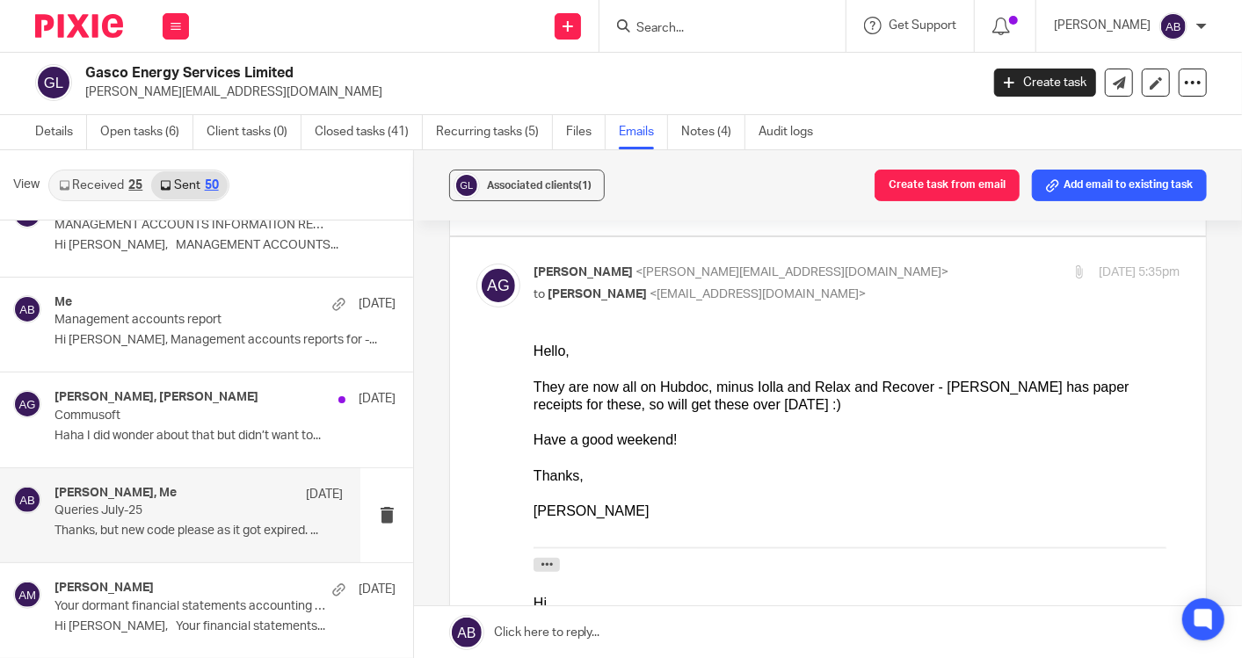
click at [476, 264] on input "checkbox" at bounding box center [475, 263] width 1 height 1
checkbox input "false"
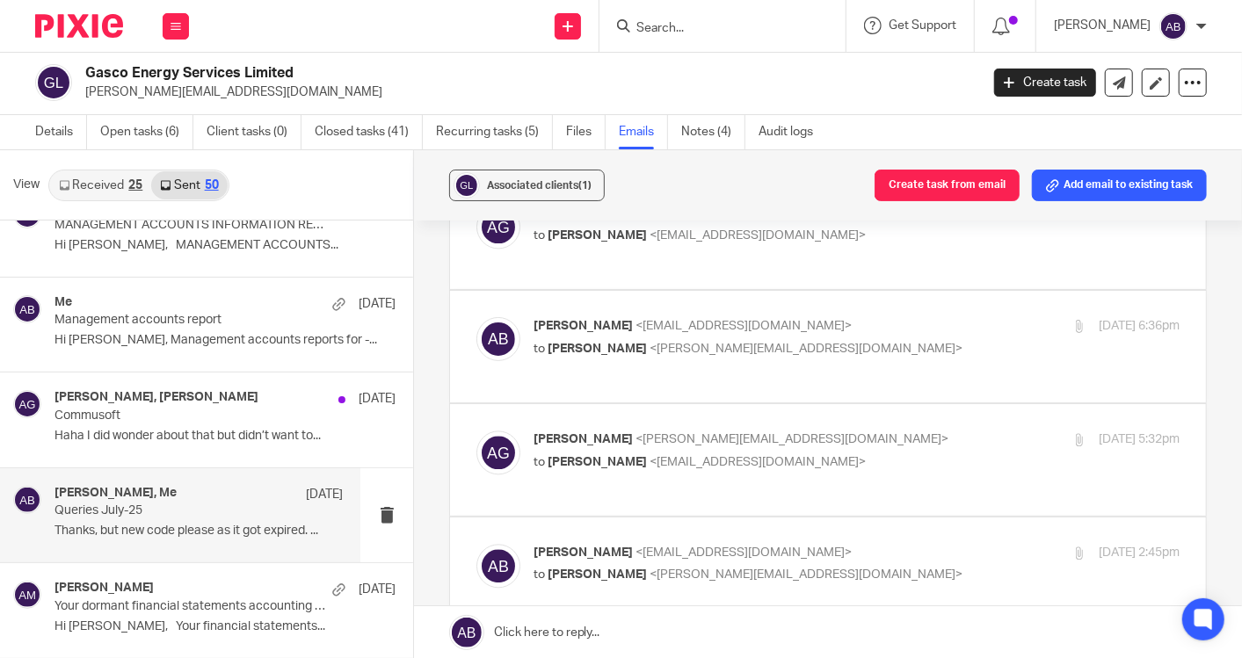
scroll to position [2148, 0]
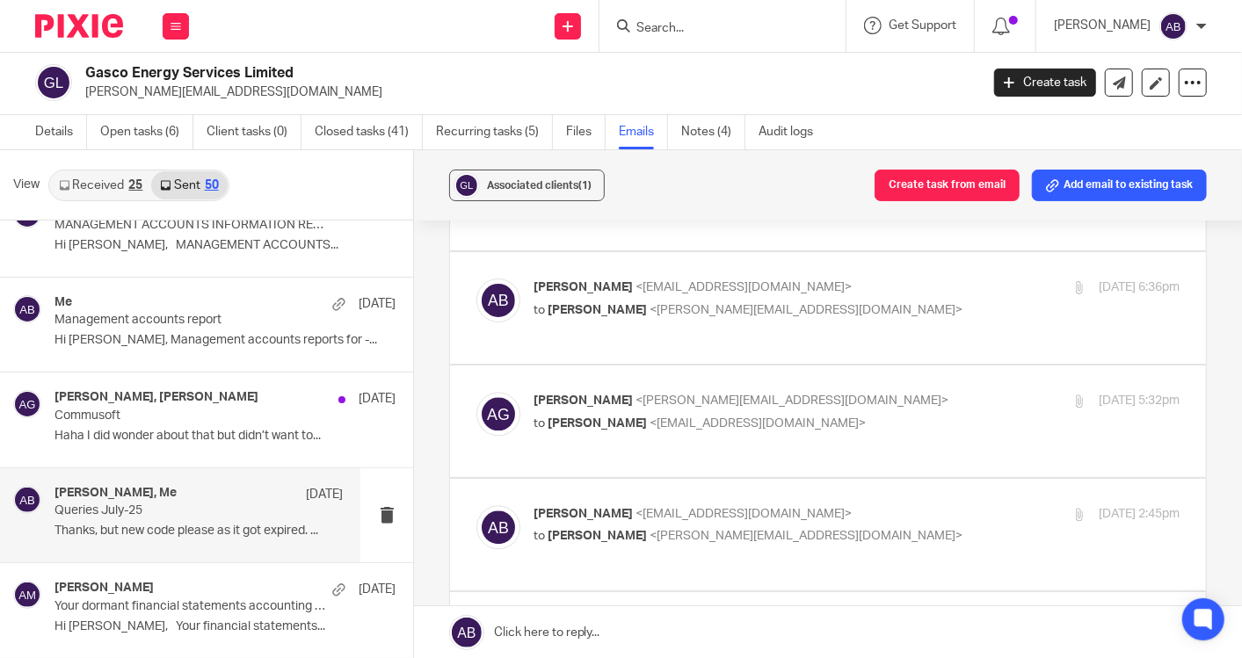
click at [892, 297] on p "[PERSON_NAME] <[EMAIL_ADDRESS][DOMAIN_NAME]>" at bounding box center [748, 288] width 431 height 18
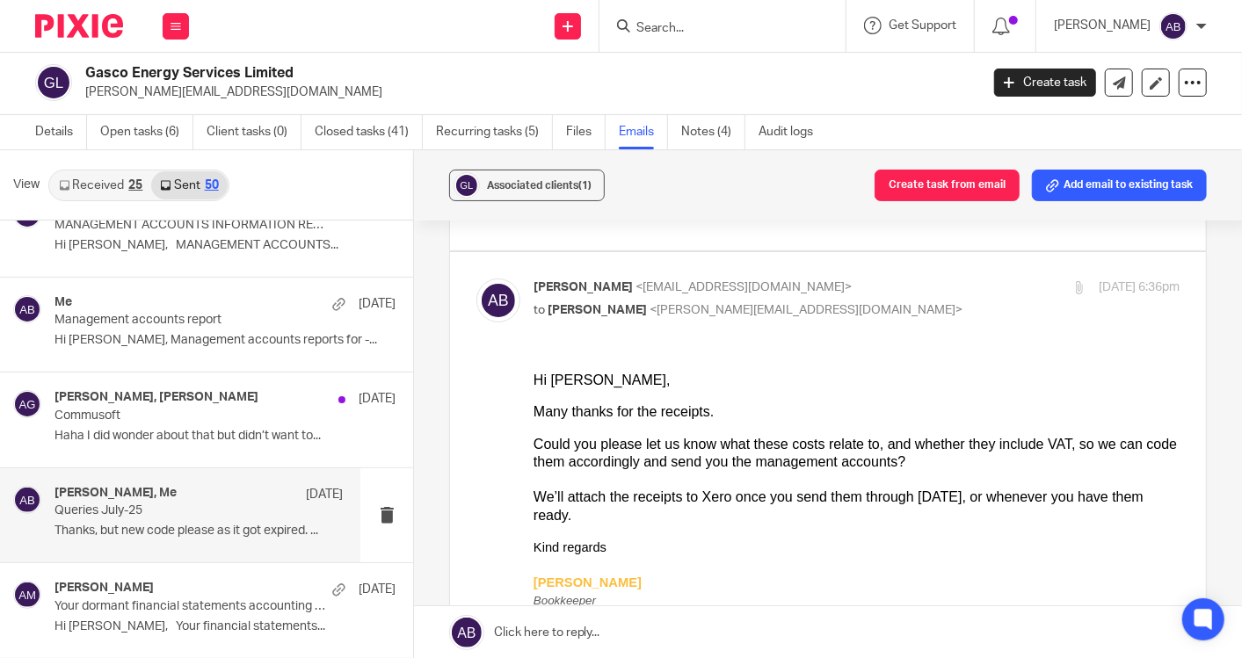
click at [892, 297] on p "[PERSON_NAME] <[EMAIL_ADDRESS][DOMAIN_NAME]>" at bounding box center [748, 288] width 431 height 18
checkbox input "false"
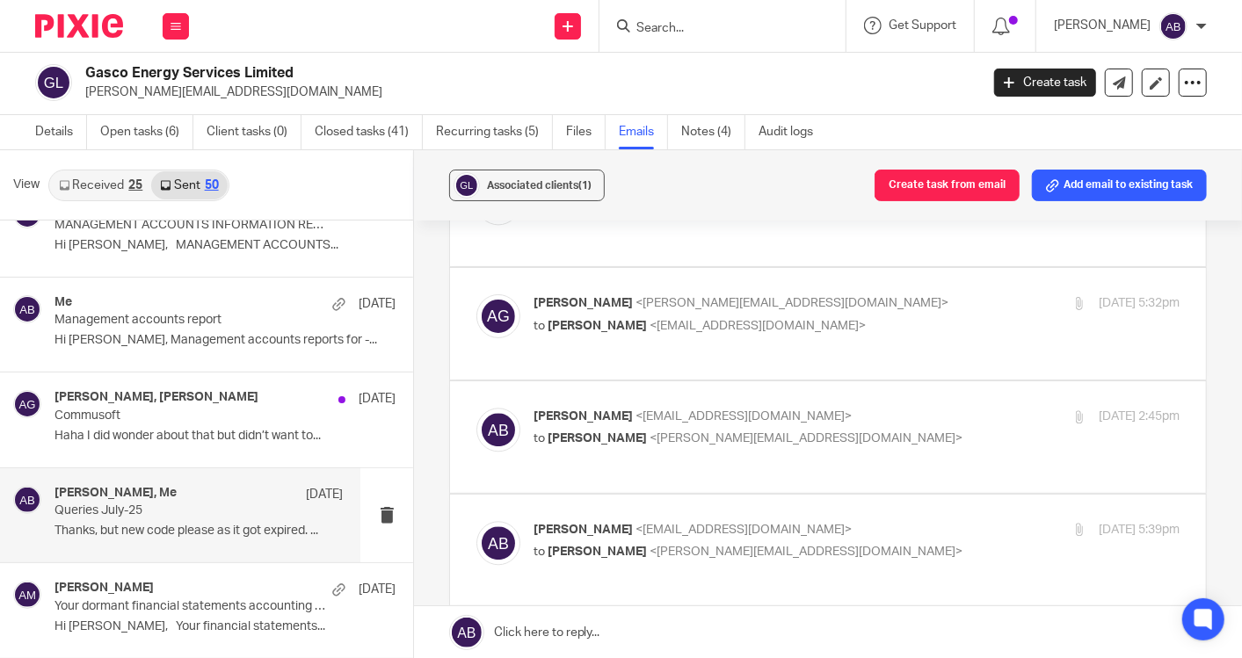
click at [899, 313] on p "[PERSON_NAME] <[PERSON_NAME][EMAIL_ADDRESS][DOMAIN_NAME]>" at bounding box center [748, 303] width 431 height 18
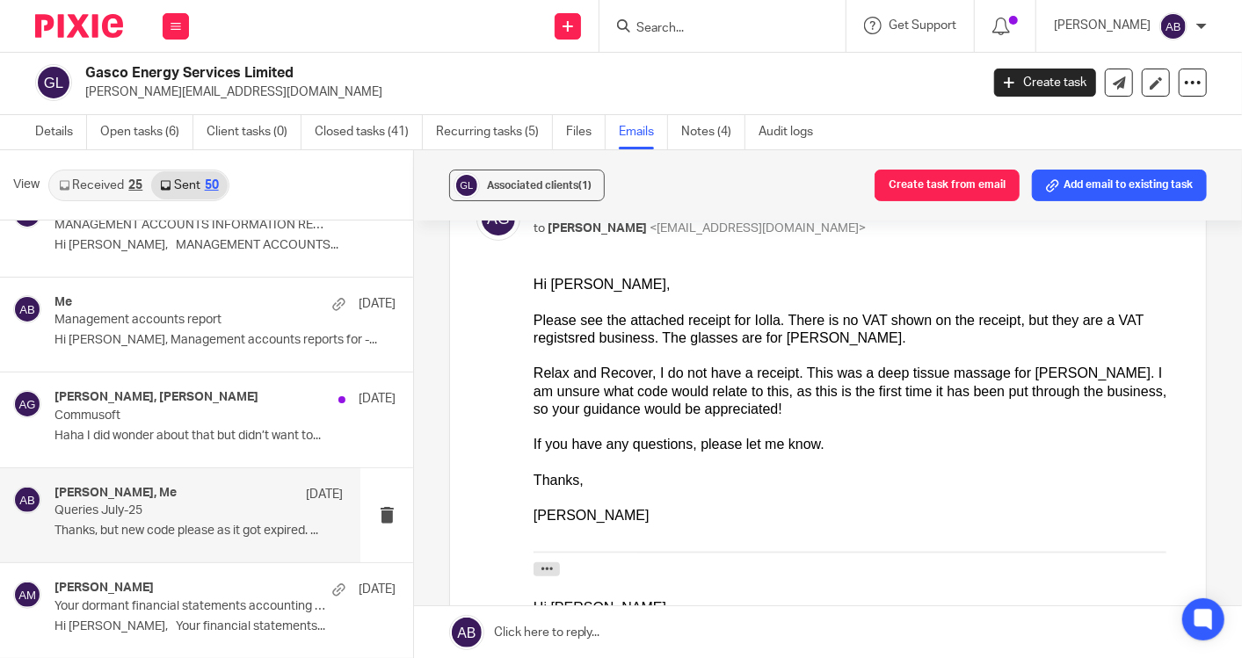
click at [880, 238] on p "to [PERSON_NAME] <[EMAIL_ADDRESS][DOMAIN_NAME]>" at bounding box center [748, 229] width 431 height 18
checkbox input "false"
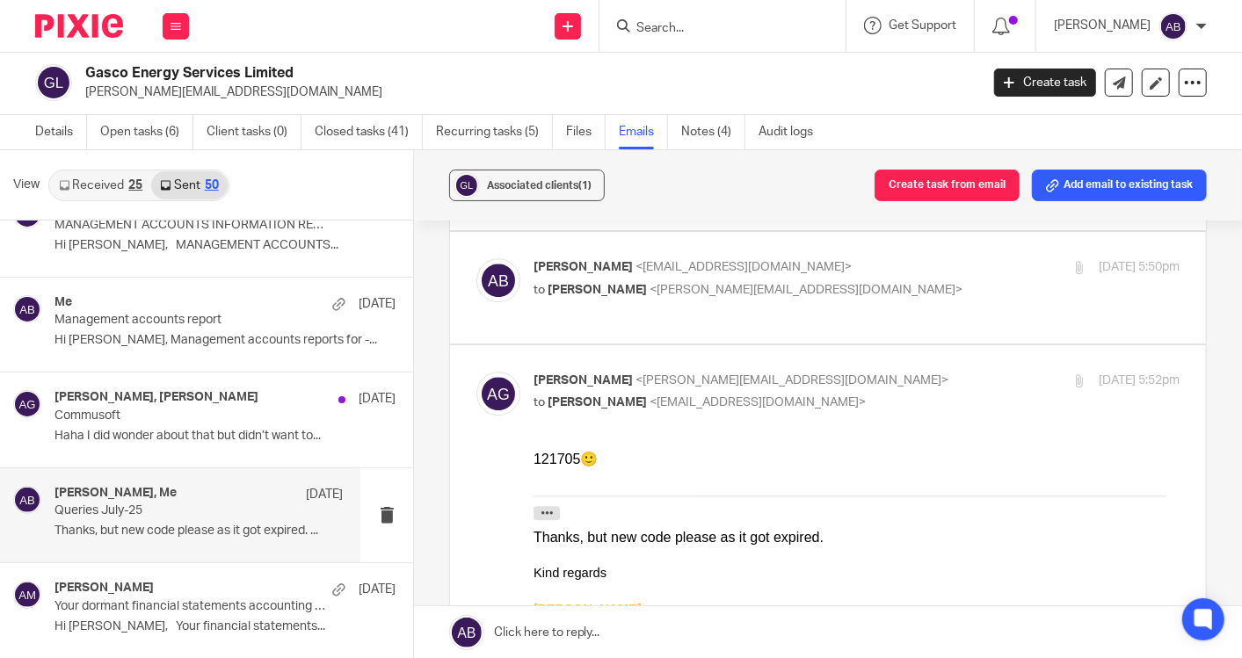
click at [892, 186] on p "to [PERSON_NAME] <[EMAIL_ADDRESS][DOMAIN_NAME]>" at bounding box center [748, 177] width 431 height 18
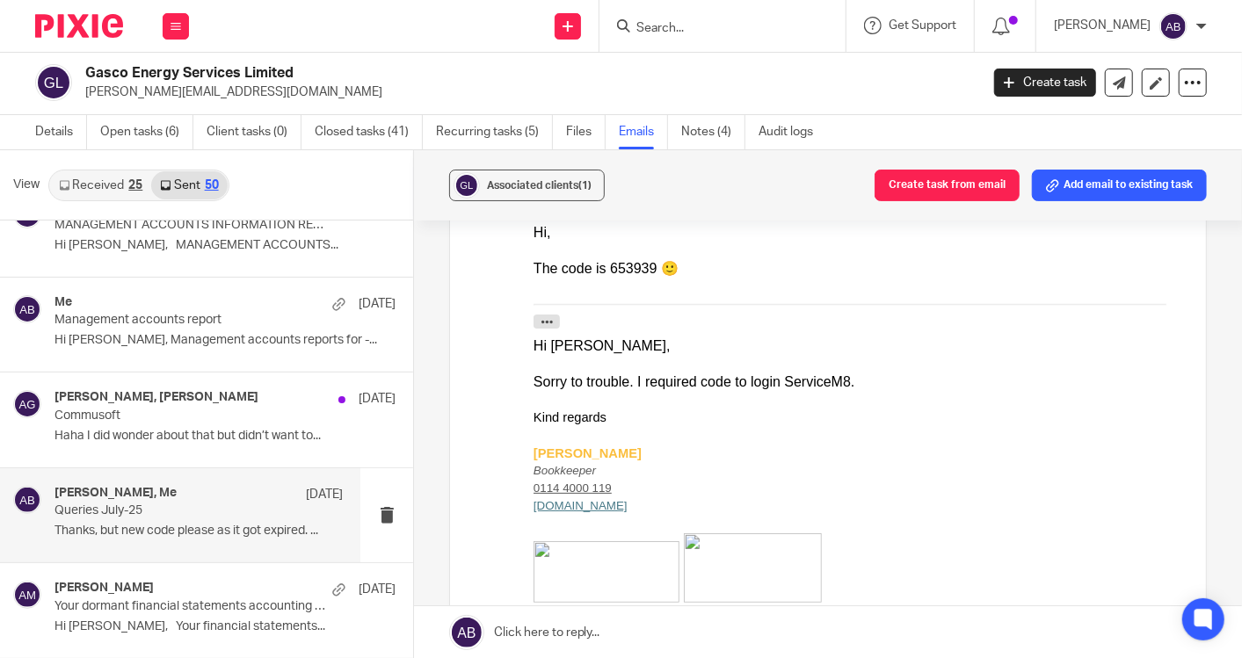
click at [896, 185] on div "[PERSON_NAME] <[EMAIL_ADDRESS][DOMAIN_NAME]> to [PERSON_NAME] <[PERSON_NAME][EM…" at bounding box center [748, 165] width 431 height 40
checkbox input "false"
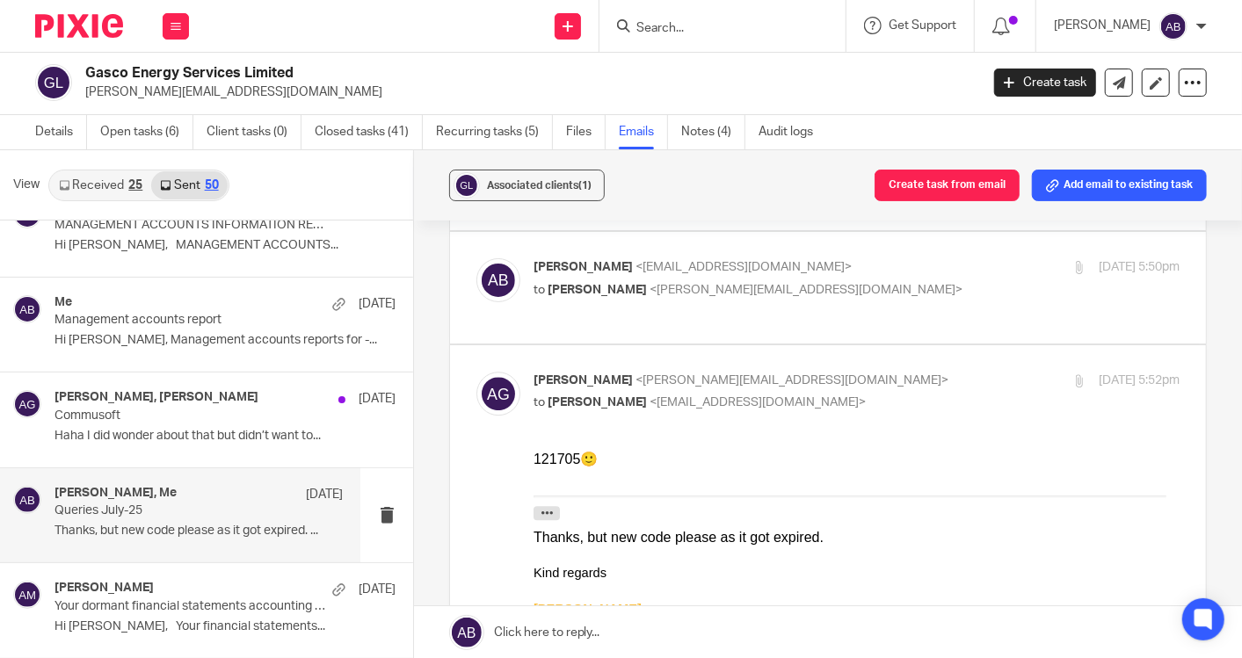
click at [909, 300] on p "to [PERSON_NAME] <[EMAIL_ADDRESS][DOMAIN_NAME]>" at bounding box center [748, 290] width 431 height 18
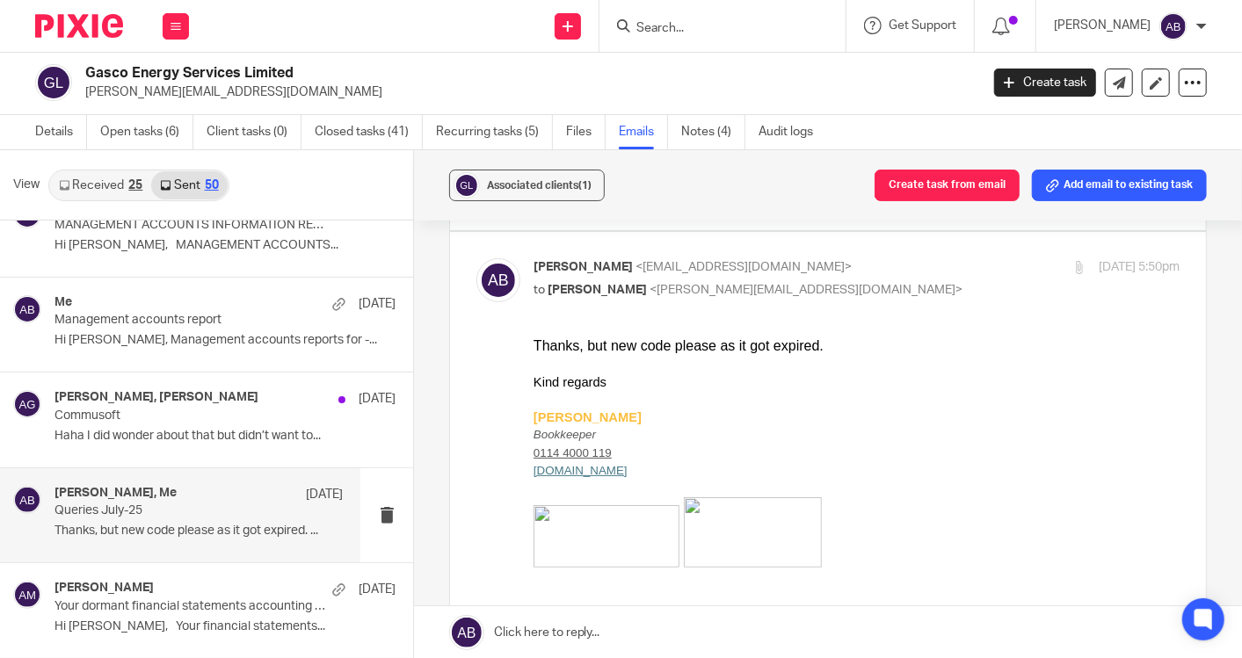
click at [909, 277] on p "[PERSON_NAME] <[EMAIL_ADDRESS][DOMAIN_NAME]>" at bounding box center [748, 267] width 431 height 18
checkbox input "false"
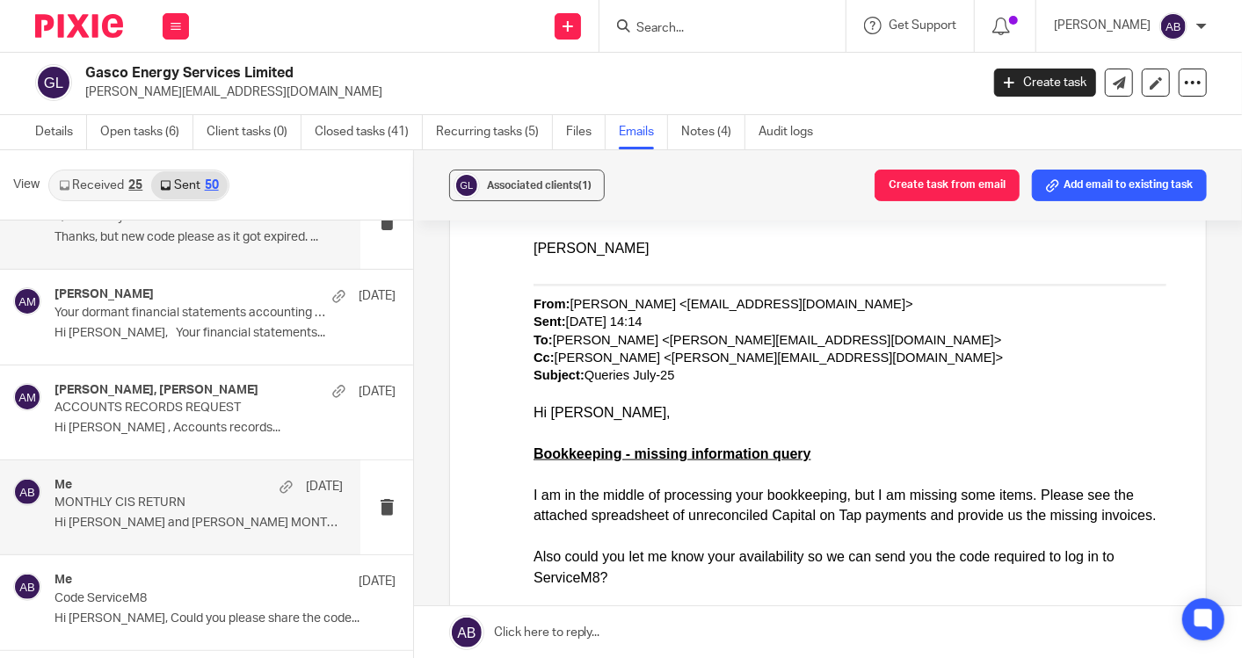
click at [142, 502] on p "MONTHLY CIS RETURN" at bounding box center [169, 503] width 230 height 15
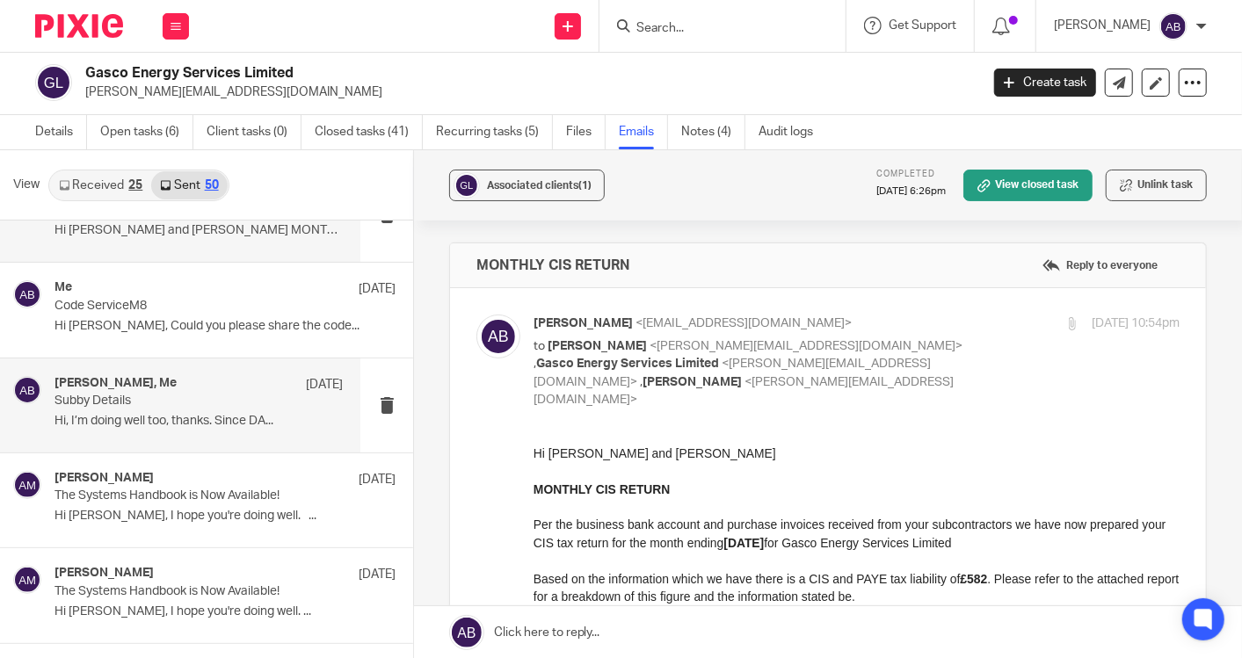
click at [162, 404] on div "[PERSON_NAME], Me [DATE] Subby Details Hi, I’m doing well too, thanks. Since DA…" at bounding box center [198, 405] width 288 height 59
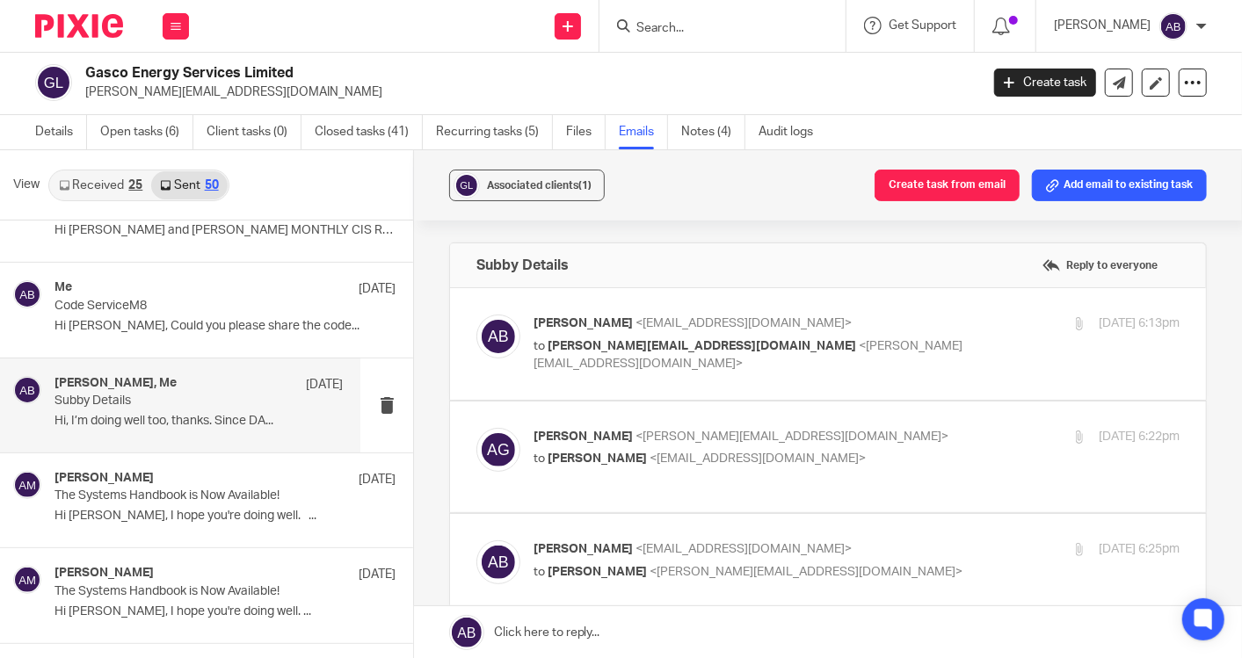
click at [933, 330] on p "[PERSON_NAME] <[EMAIL_ADDRESS][DOMAIN_NAME]>" at bounding box center [748, 324] width 431 height 18
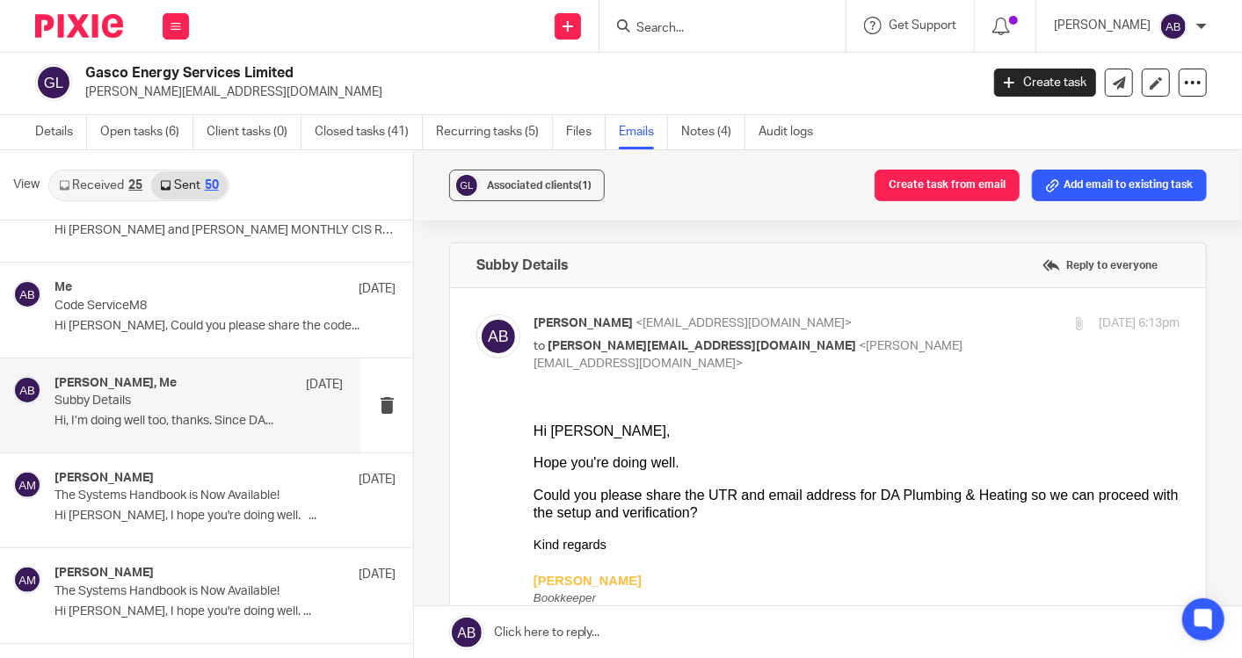
click at [931, 330] on p "[PERSON_NAME] <[EMAIL_ADDRESS][DOMAIN_NAME]>" at bounding box center [748, 324] width 431 height 18
checkbox input "false"
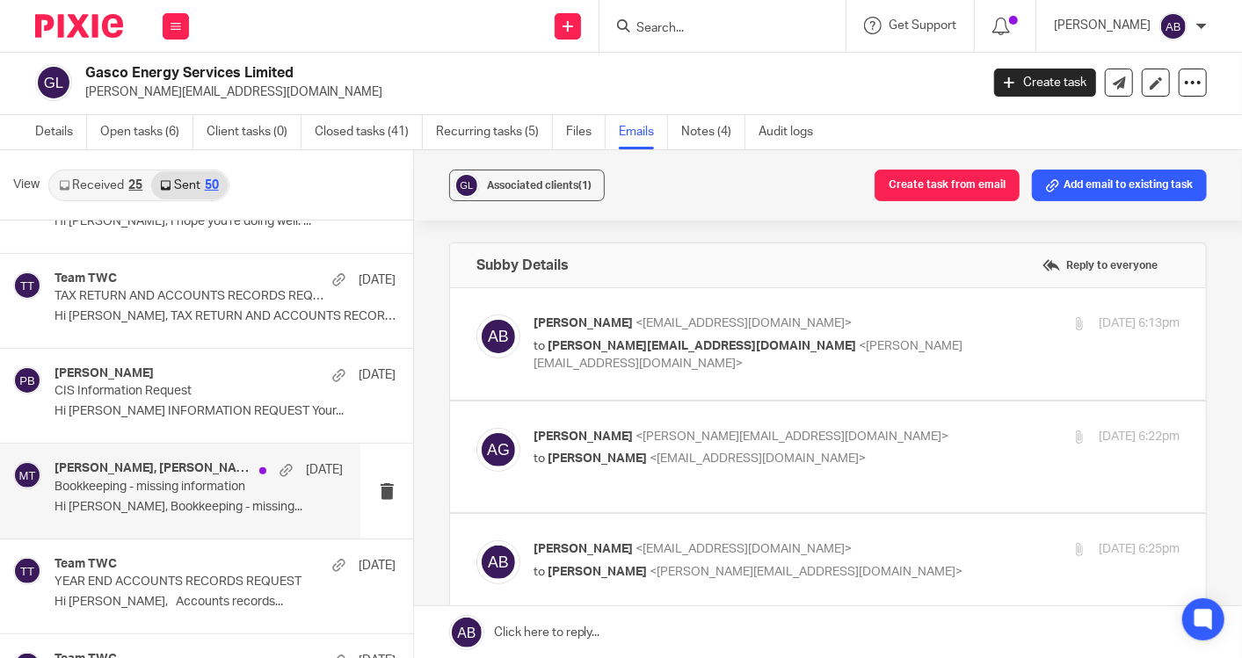
click at [178, 502] on p "Hi [PERSON_NAME], Bookkeeping - missing..." at bounding box center [198, 507] width 288 height 15
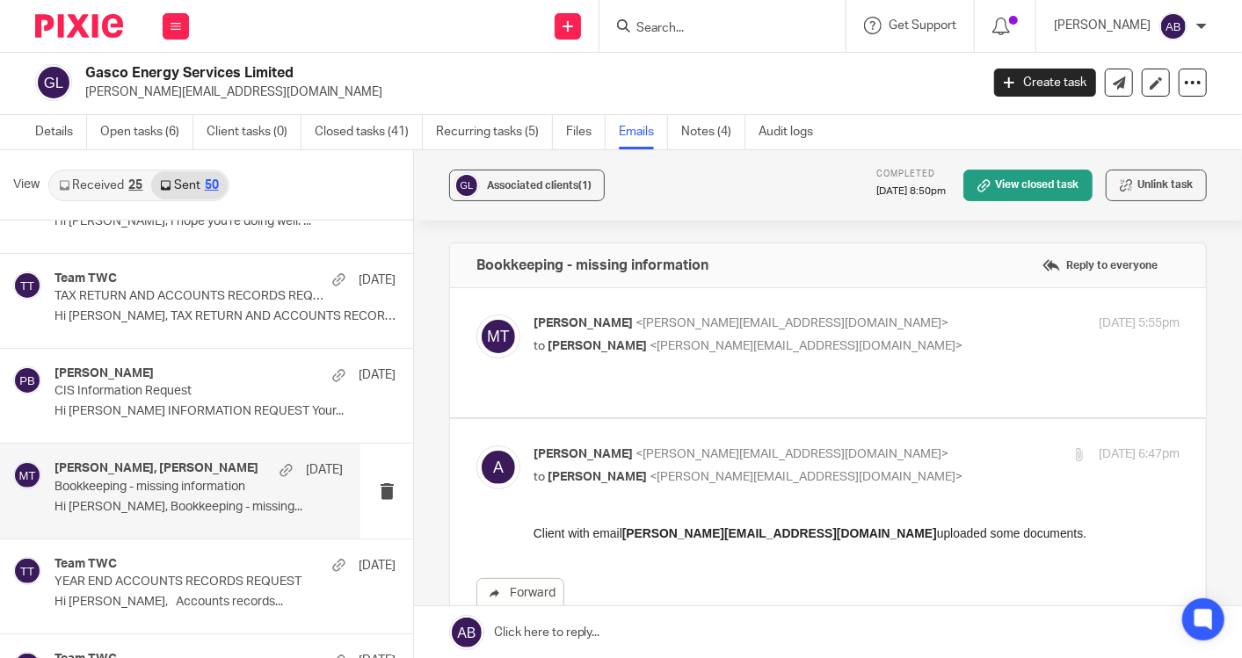
click at [883, 326] on p "[PERSON_NAME] <[PERSON_NAME][EMAIL_ADDRESS][DOMAIN_NAME]>" at bounding box center [748, 324] width 431 height 18
checkbox input "true"
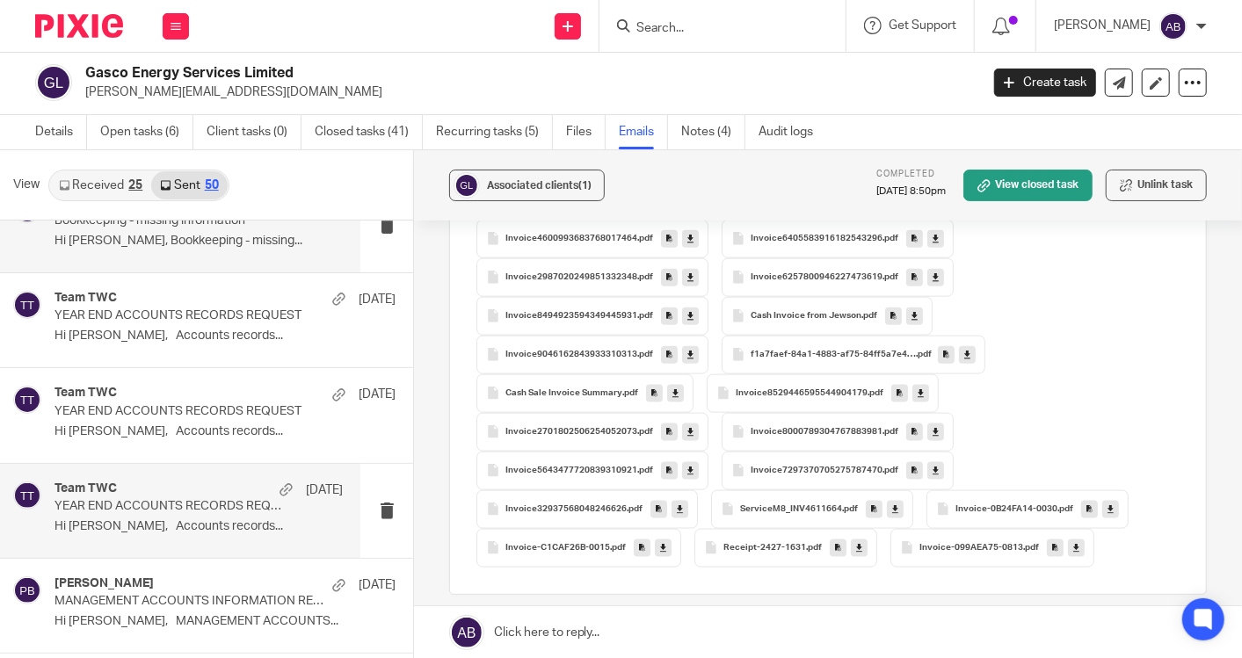
scroll to position [2831, 0]
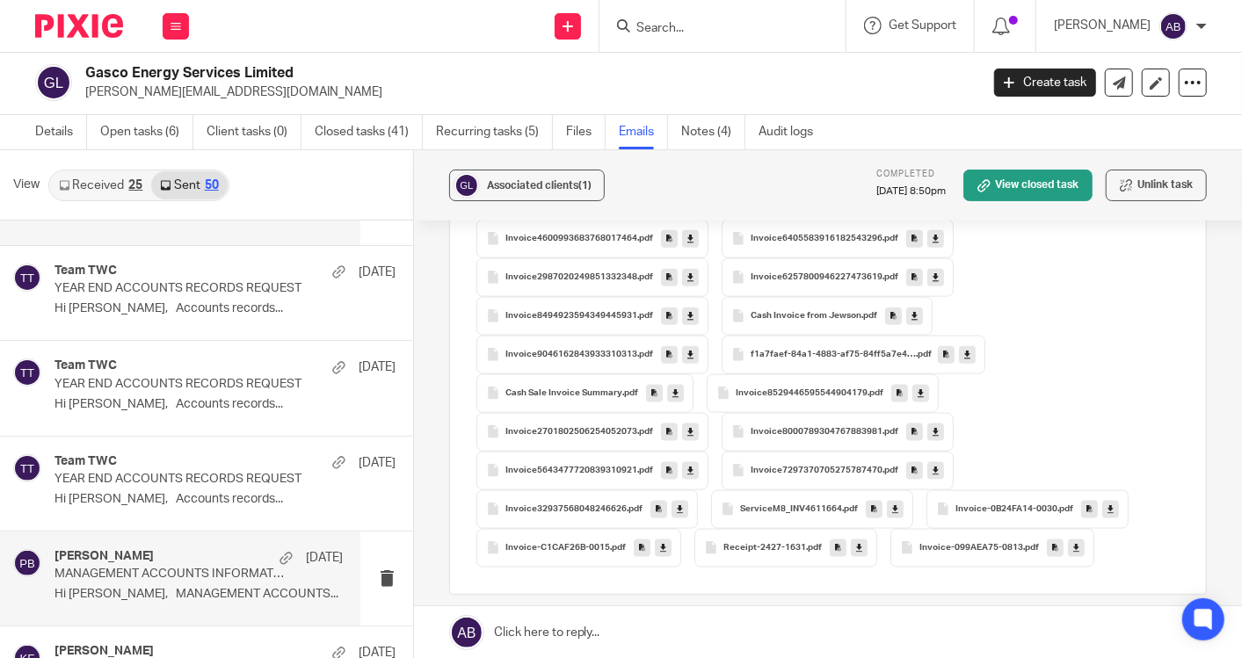
click at [164, 549] on div "[PERSON_NAME] [DATE]" at bounding box center [198, 558] width 288 height 18
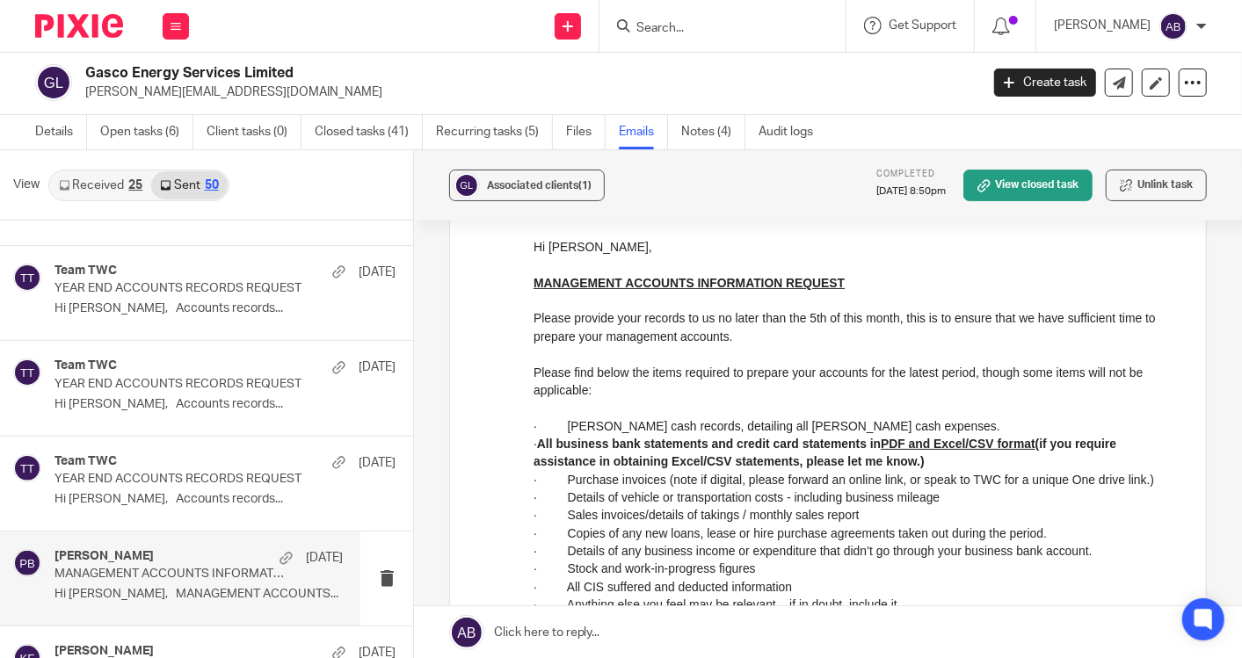
scroll to position [131, 0]
